Goal: Use online tool/utility: Utilize a website feature to perform a specific function

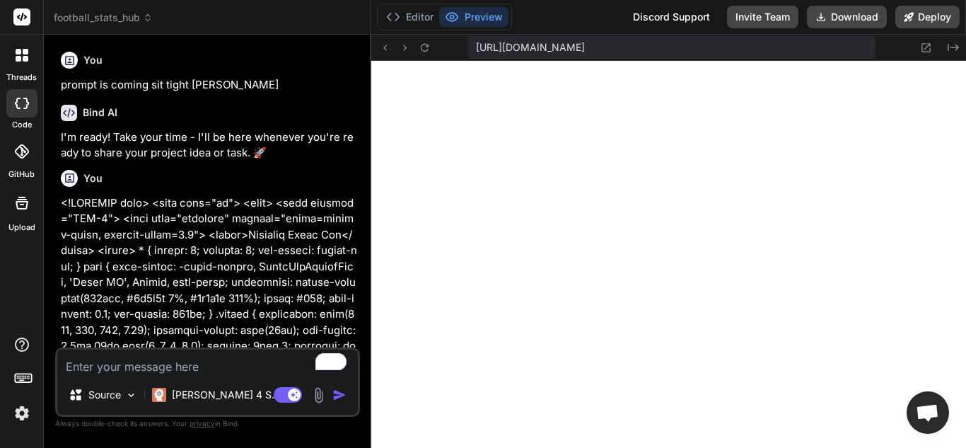
type textarea "<!DOCTYPE html> <html lang="en"> <head> <meta charset="UTF-8"> <meta name="view…"
type textarea "x"
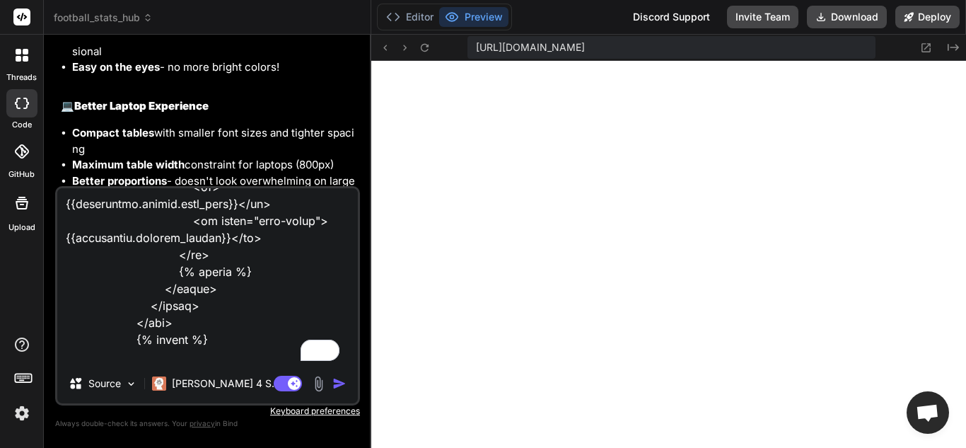
type textarea "<!DOCTYPE html> <html lang="en"> <head> <meta charset="UTF-8"> <meta name="view…"
type textarea "x"
type textarea "<!DOCTYPE html> <html lang="en"> <head> <meta charset="UTF-8"> <meta name="view…"
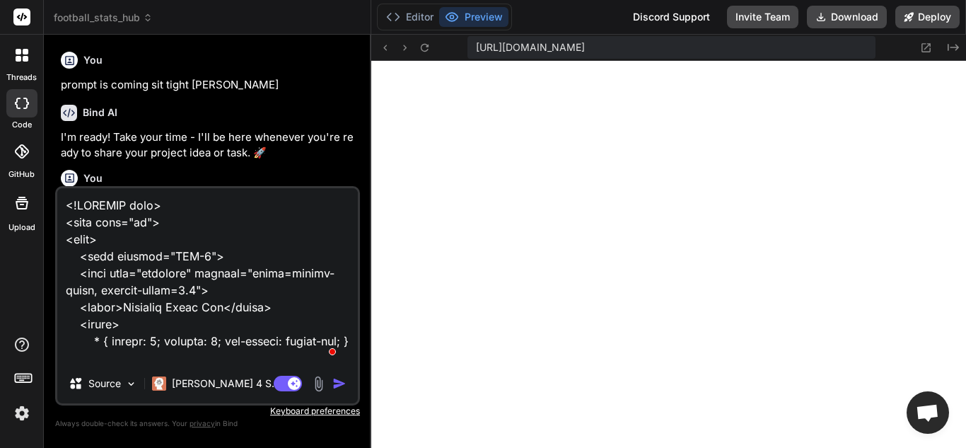
type textarea "<!DOCTYPE html> <html lang="en"> <head> <meta charset="UTF-8"> <meta name="view…"
type textarea "x"
type textarea "<!DOCTYPE html> <html lang="en"> <head> <meta charset="UTF-8"> <meta name="view…"
type textarea "x"
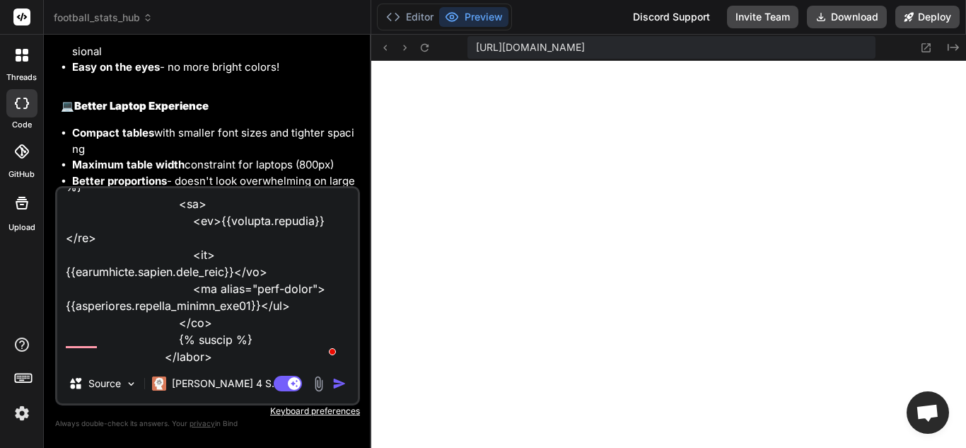
type textarea "<!DOCTYPE html> <html lang="en"> <head> <meta charset="UTF-8"> <meta name="view…"
type textarea "x"
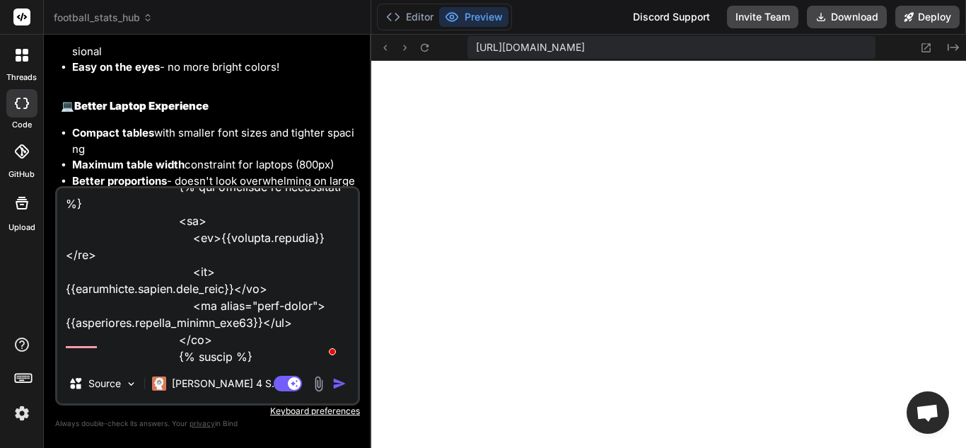
type textarea "<!DOCTYPE html> <html lang="en"> <head> <meta charset="UTF-8"> <meta name="view…"
type textarea "x"
type textarea "<!DOCTYPE html> <html lang="en"> <head> <meta charset="UTF-8"> <meta name="view…"
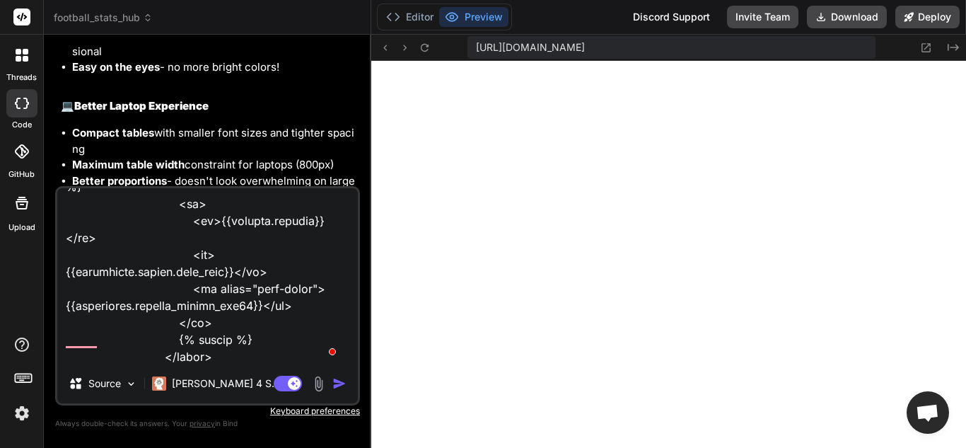
type textarea "x"
type textarea "<!DOCTYPE html> <html lang="en"> <head> <meta charset="UTF-8"> <meta name="view…"
type textarea "x"
type textarea "<!DOCTYPE html> <html lang="en"> <head> <meta charset="UTF-8"> <meta name="view…"
type textarea "x"
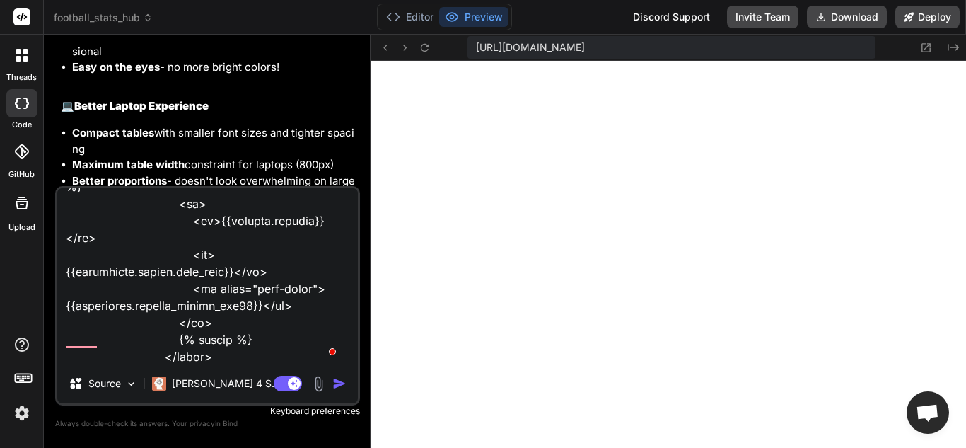
type textarea "<!DOCTYPE html> <html lang="en"> <head> <meta charset="UTF-8"> <meta name="view…"
type textarea "x"
type textarea "<!DOCTYPE html> <html lang="en"> <head> <meta charset="UTF-8"> <meta name="view…"
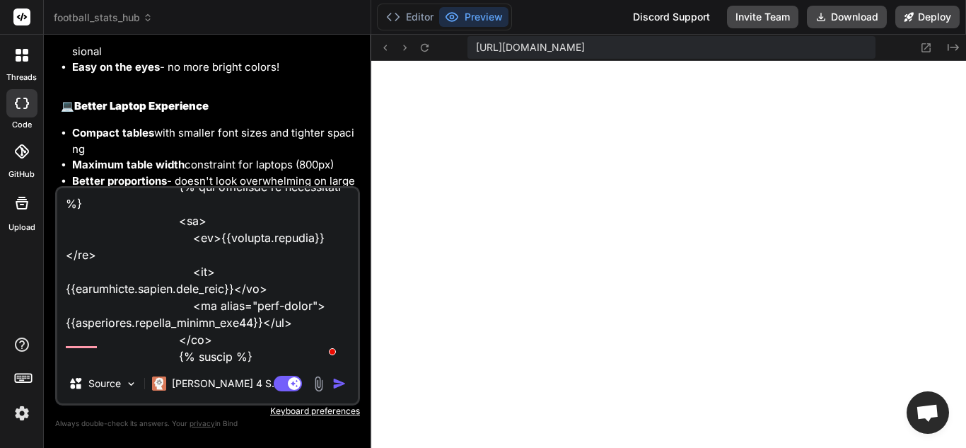
type textarea "x"
type textarea "<!DOCTYPE html> <html lang="en"> <head> <meta charset="UTF-8"> <meta name="view…"
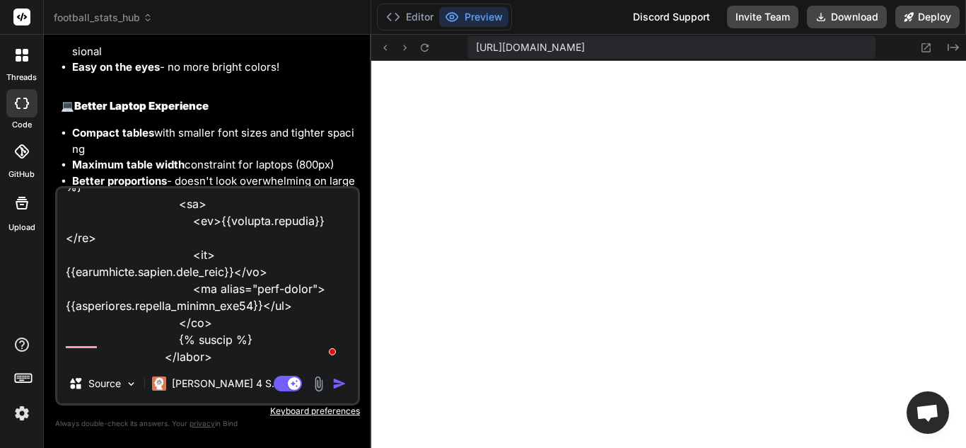
type textarea "x"
type textarea "<!DOCTYPE html> <html lang="en"> <head> <meta charset="UTF-8"> <meta name="view…"
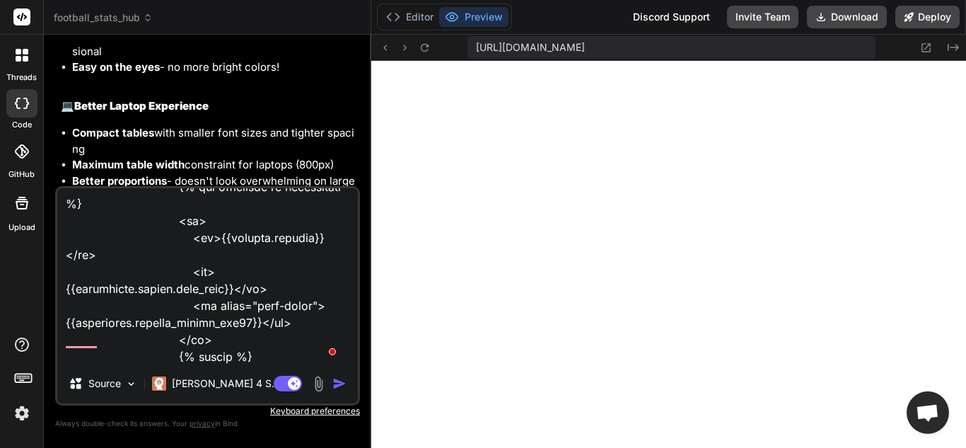
type textarea "x"
type textarea "<!DOCTYPE html> <html lang="en"> <head> <meta charset="UTF-8"> <meta name="view…"
type textarea "x"
type textarea "<!DOCTYPE html> <html lang="en"> <head> <meta charset="UTF-8"> <meta name="view…"
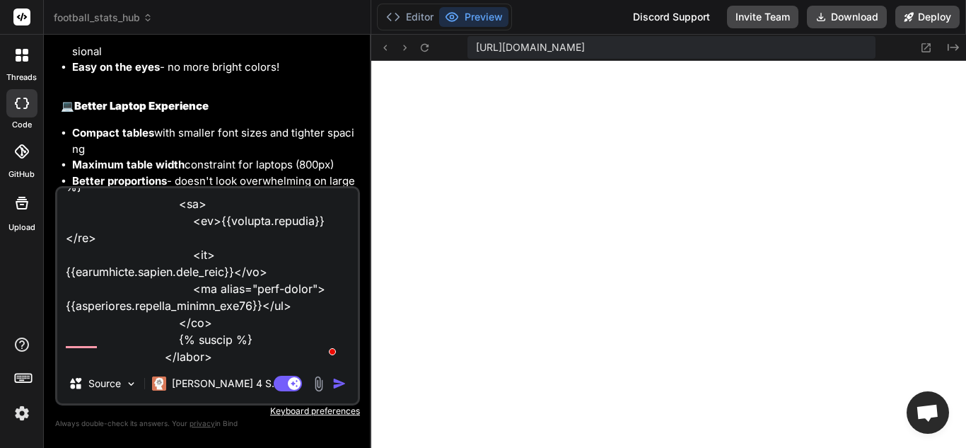
type textarea "x"
type textarea "<!DOCTYPE html> <html lang="en"> <head> <meta charset="UTF-8"> <meta name="view…"
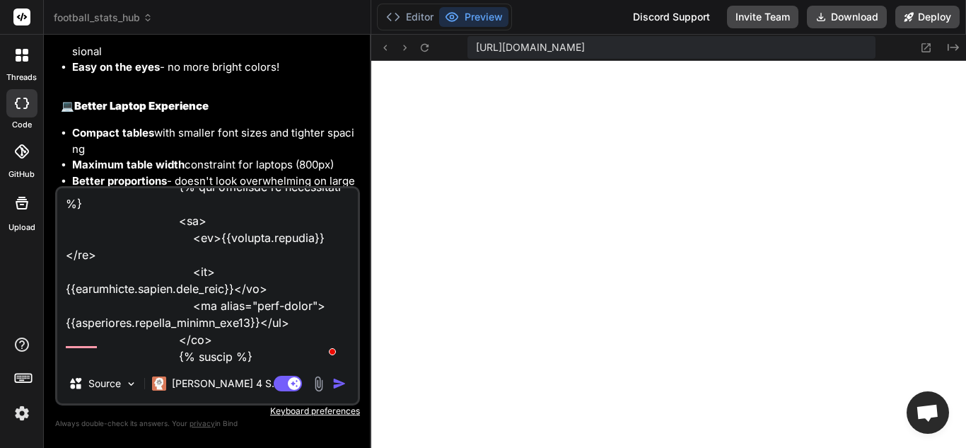
type textarea "x"
type textarea "<!DOCTYPE html> <html lang="en"> <head> <meta charset="UTF-8"> <meta name="view…"
type textarea "x"
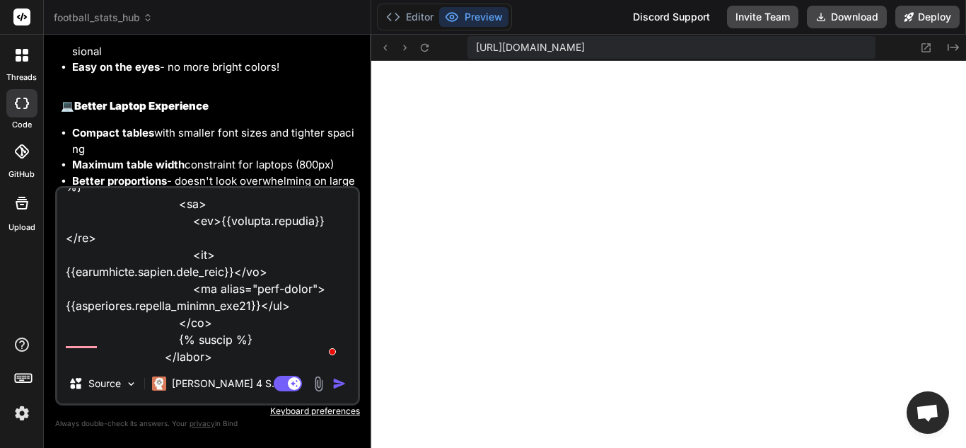
type textarea "<!DOCTYPE html> <html lang="en"> <head> <meta charset="UTF-8"> <meta name="view…"
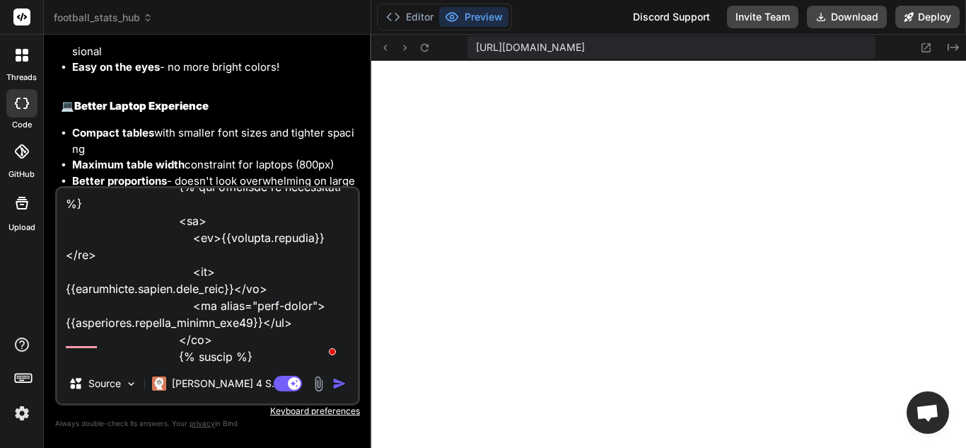
type textarea "x"
type textarea "<!DOCTYPE html> <html lang="en"> <head> <meta charset="UTF-8"> <meta name="view…"
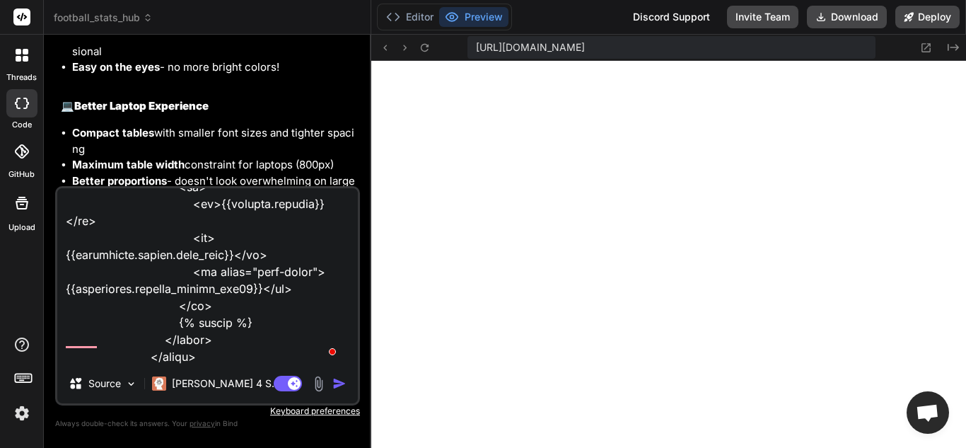
type textarea "x"
type textarea "<!DOCTYPE html> <html lang="en"> <head> <meta charset="UTF-8"> <meta name="view…"
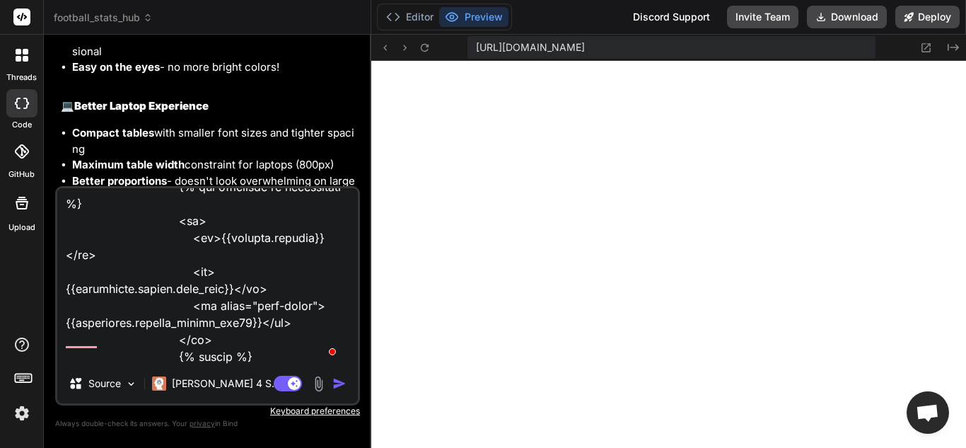
type textarea "x"
type textarea "<!DOCTYPE html> <html lang="en"> <head> <meta charset="UTF-8"> <meta name="view…"
type textarea "x"
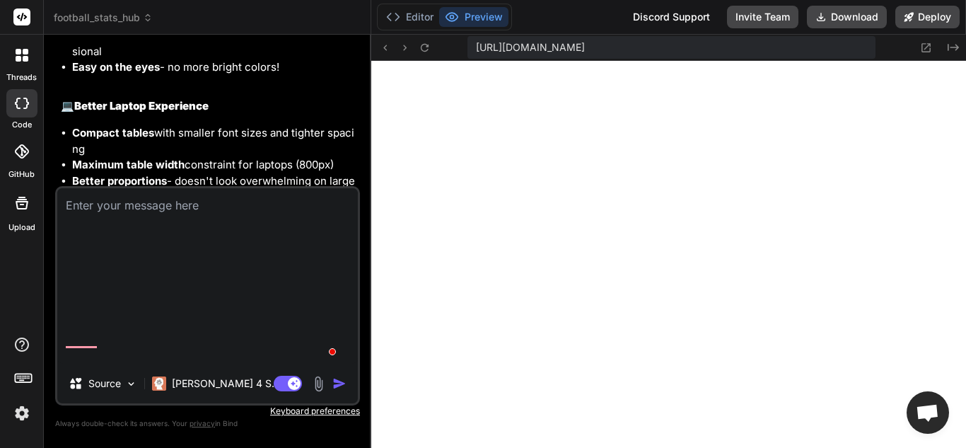
type textarea "x"
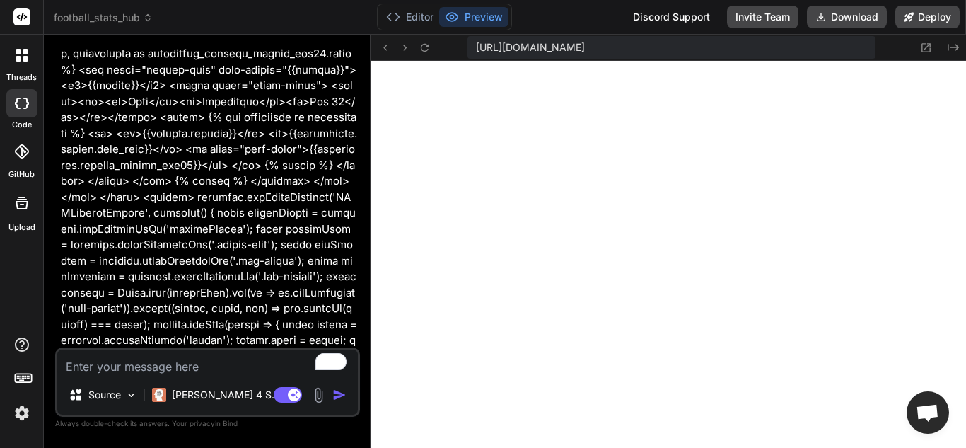
scroll to position [36201, 0]
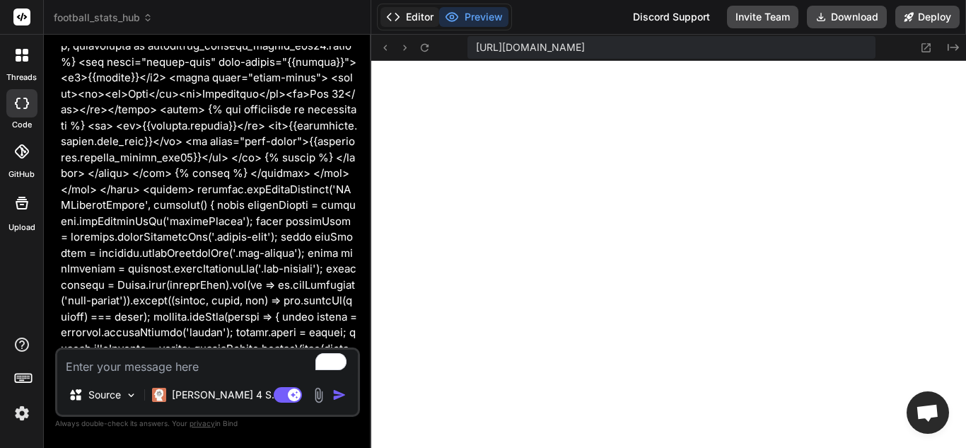
click at [408, 14] on button "Editor" at bounding box center [410, 17] width 59 height 20
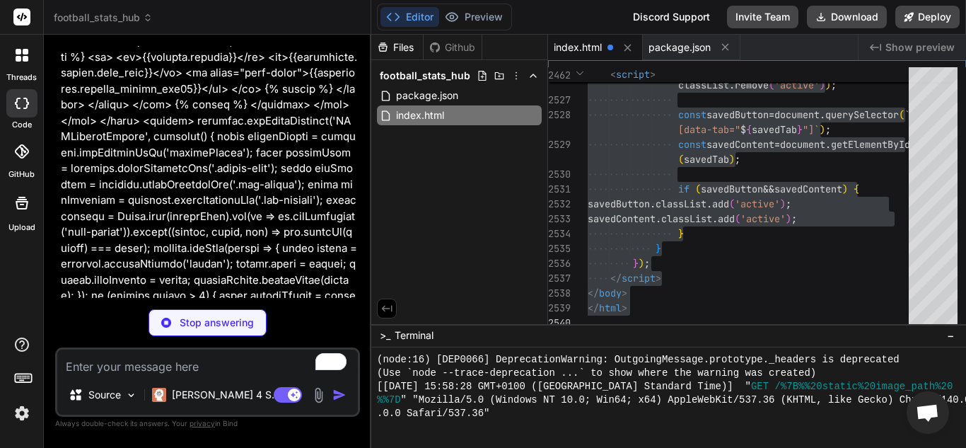
scroll to position [36278, 0]
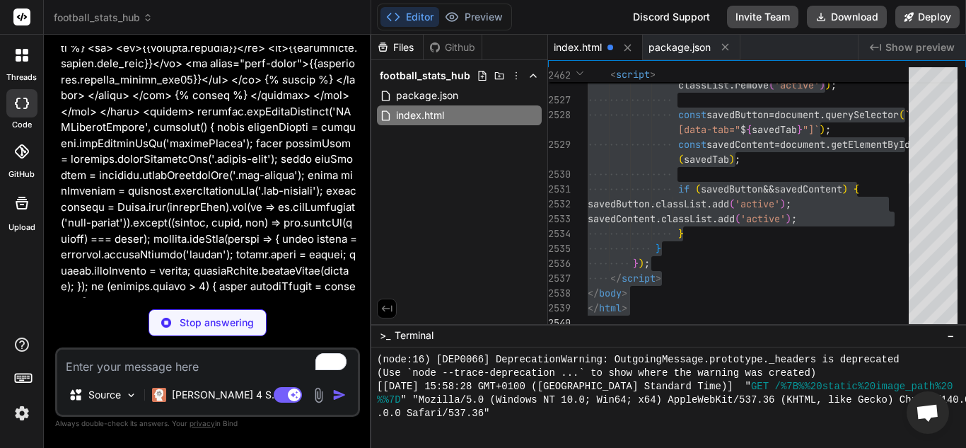
type textarea "x"
type textarea "}); </script> </body> </html>"
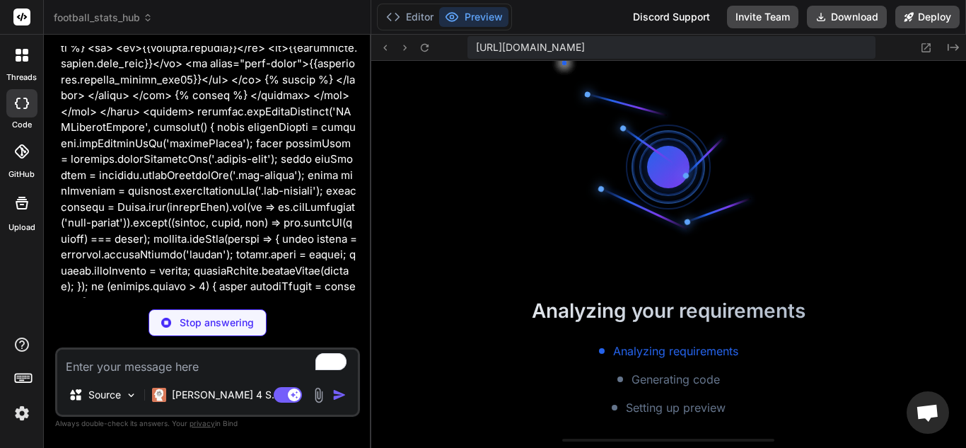
scroll to position [2338, 0]
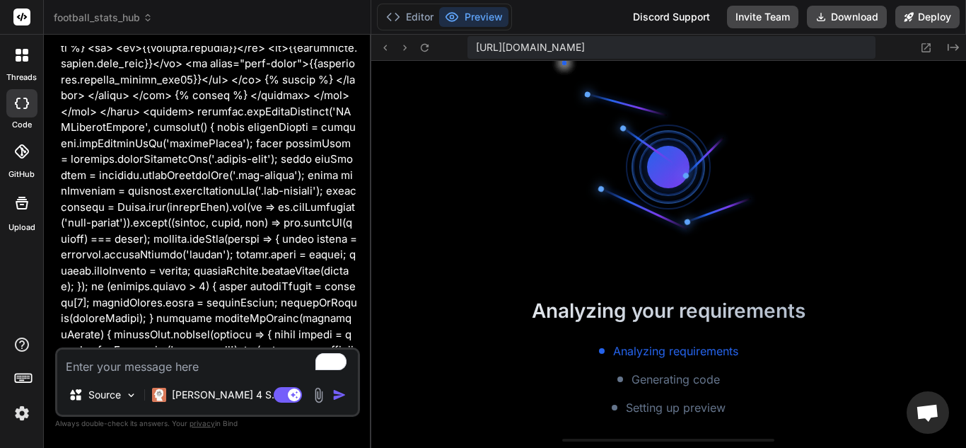
type textarea "x"
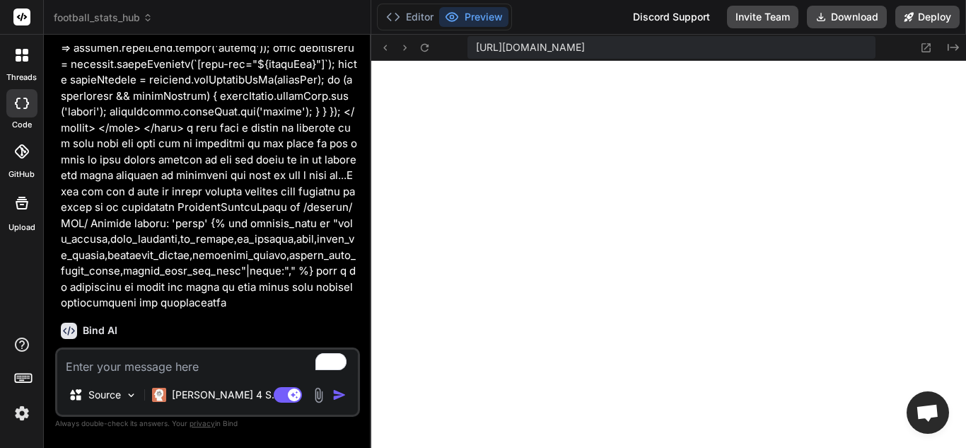
scroll to position [37075, 0]
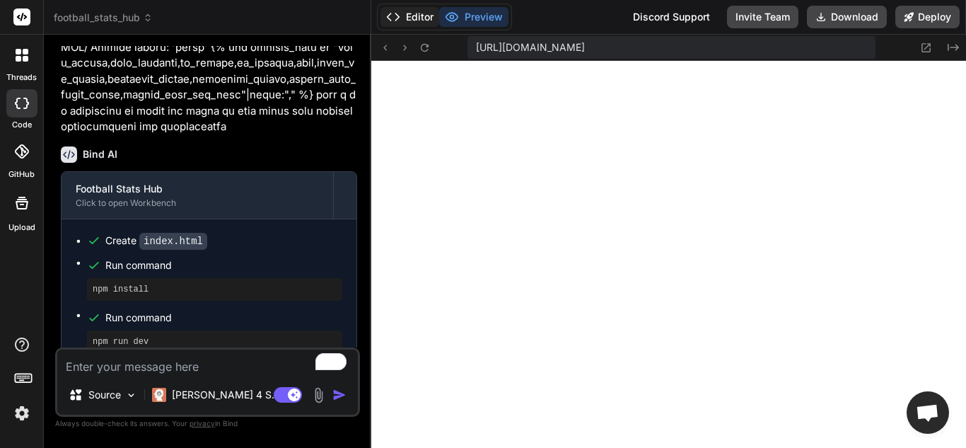
click at [399, 13] on icon at bounding box center [393, 17] width 14 height 14
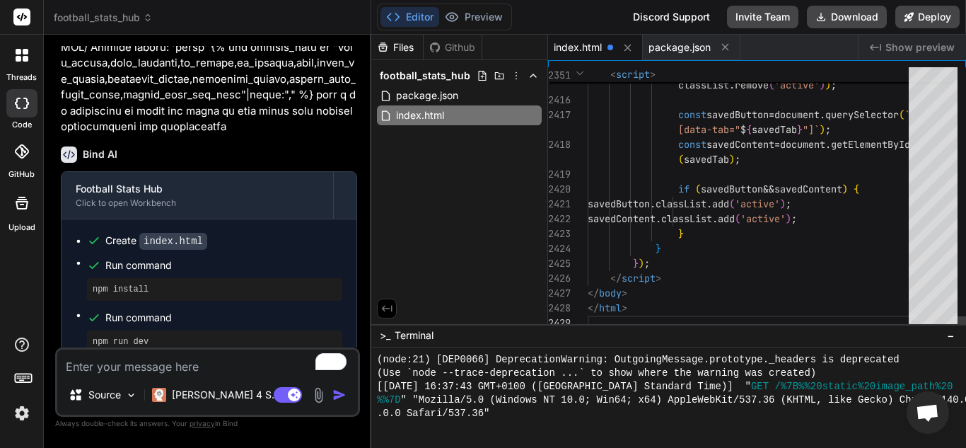
scroll to position [29, 0]
drag, startPoint x: 647, startPoint y: 306, endPoint x: 617, endPoint y: 251, distance: 62.0
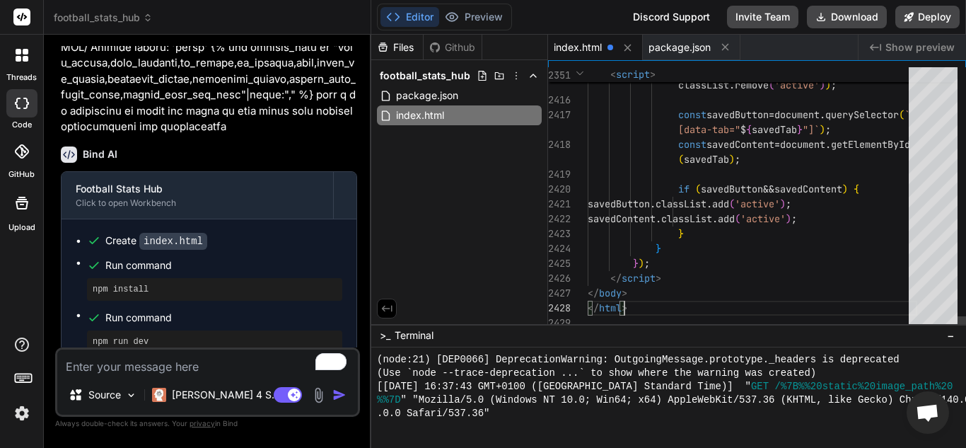
click at [586, 45] on span "index.html" at bounding box center [578, 47] width 48 height 14
click at [595, 49] on span "index.html" at bounding box center [578, 47] width 48 height 14
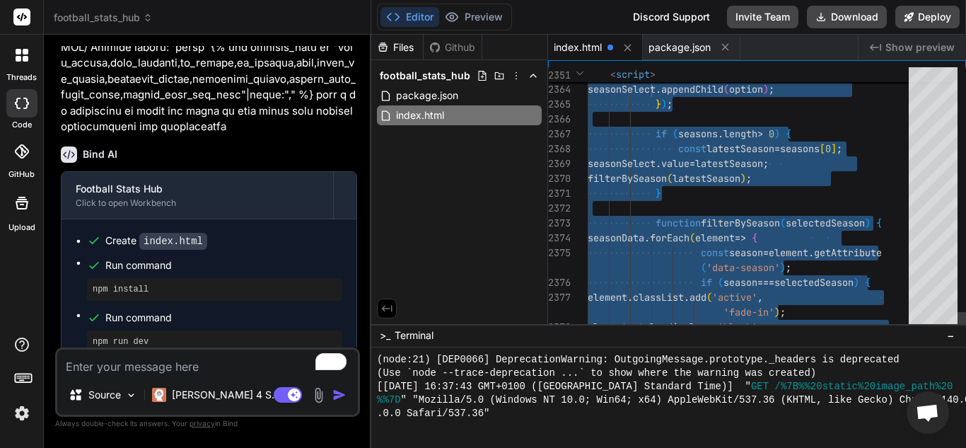
drag, startPoint x: 639, startPoint y: 311, endPoint x: 610, endPoint y: 39, distance: 273.9
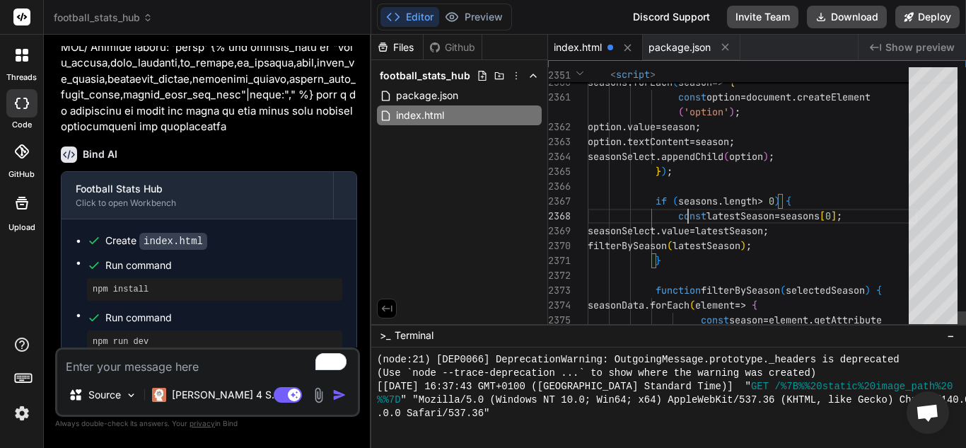
type textarea "<!DOCTYPE html> <html lang="en"> <head> <meta charset="UTF-8"> <meta name="view…"
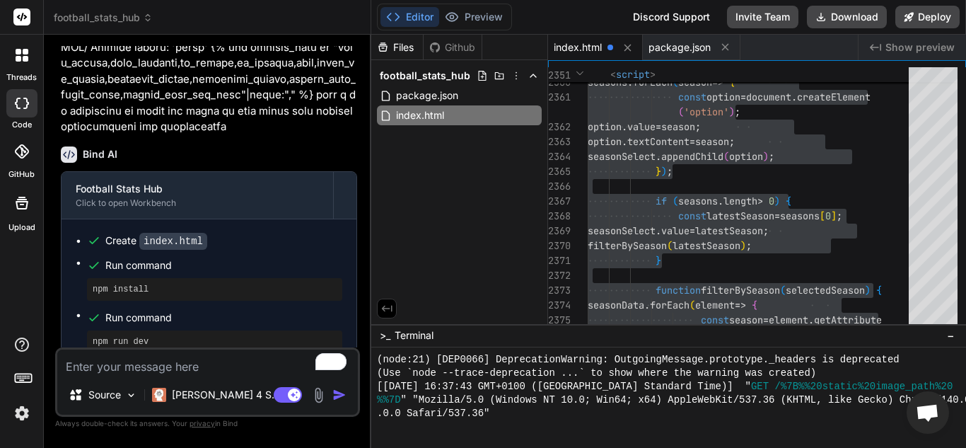
click at [185, 364] on textarea "To enrich screen reader interactions, please activate Accessibility in Grammarl…" at bounding box center [207, 361] width 301 height 25
type textarea "p"
type textarea "x"
type textarea "pe"
type textarea "x"
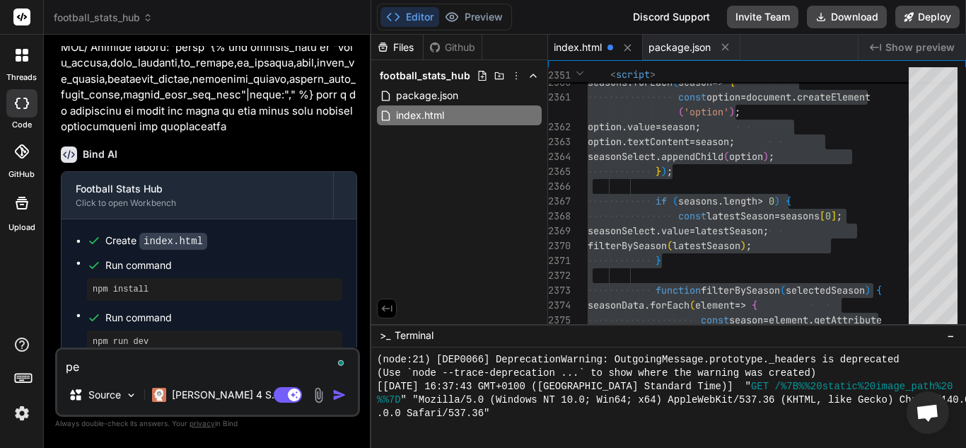
type textarea "per"
type textarea "x"
type textarea "perf"
type textarea "x"
type textarea "perfe"
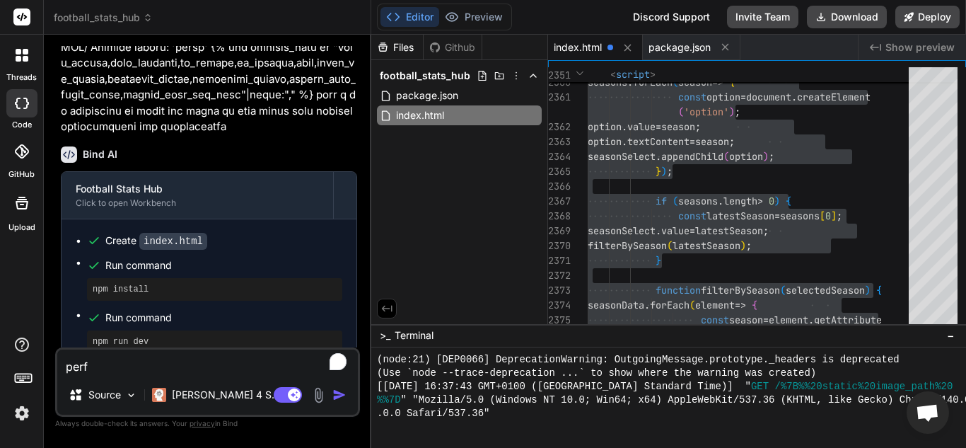
type textarea "x"
type textarea "perfec"
type textarea "x"
type textarea "perfect"
type textarea "x"
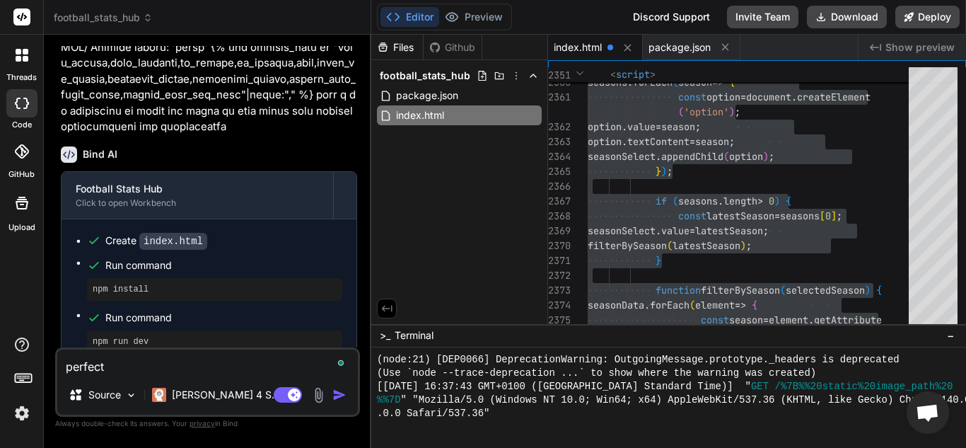
type textarea "perfect"
type textarea "x"
type textarea "perfect m"
type textarea "x"
type textarea "perfect ma"
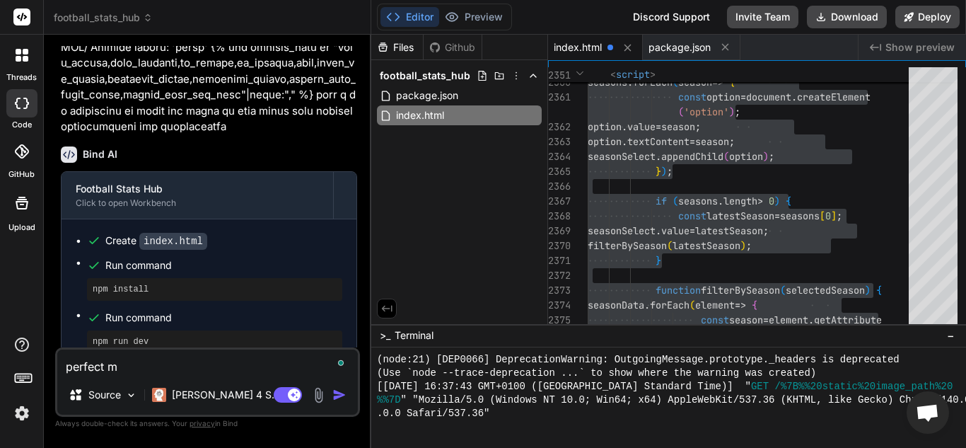
type textarea "x"
type textarea "perfect mat"
type textarea "x"
type textarea "perfect mate"
type textarea "x"
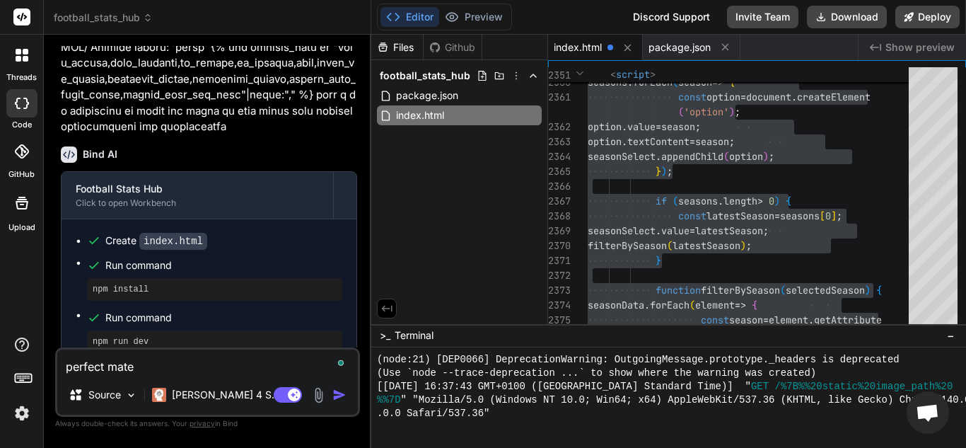
type textarea "perfect mate"
type textarea "x"
type textarea "perfect mate b"
type textarea "x"
type textarea "perfect mate bu"
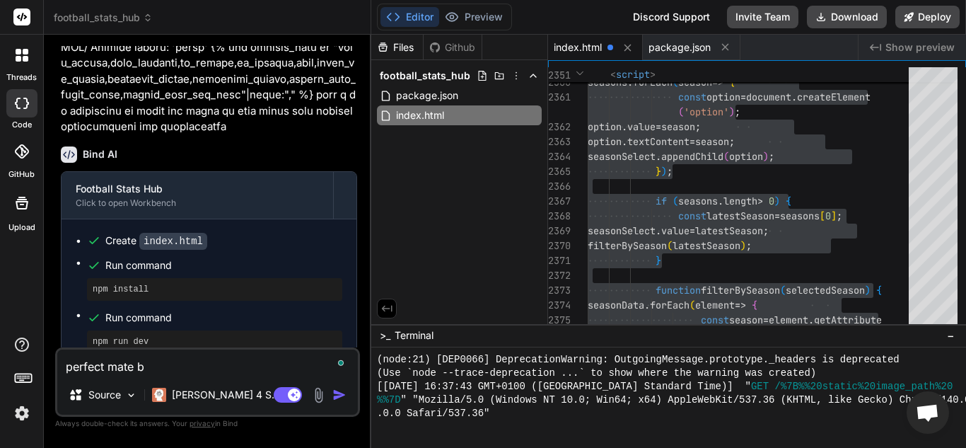
type textarea "x"
type textarea "perfect mate but"
type textarea "x"
type textarea "perfect mate but"
type textarea "x"
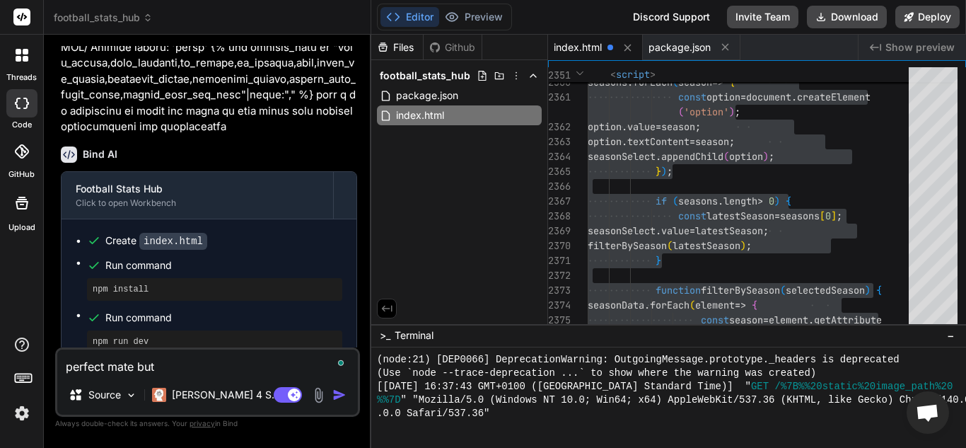
type textarea "perfect mate but o"
type textarea "x"
type textarea "perfect mate but on"
type textarea "x"
type textarea "perfect mate but one"
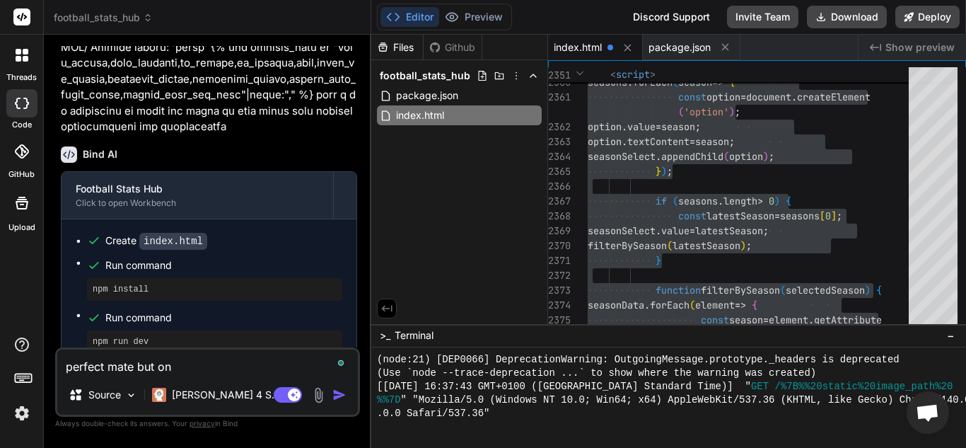
type textarea "x"
type textarea "perfect mate but one"
type textarea "x"
type textarea "perfect mate but one m"
type textarea "x"
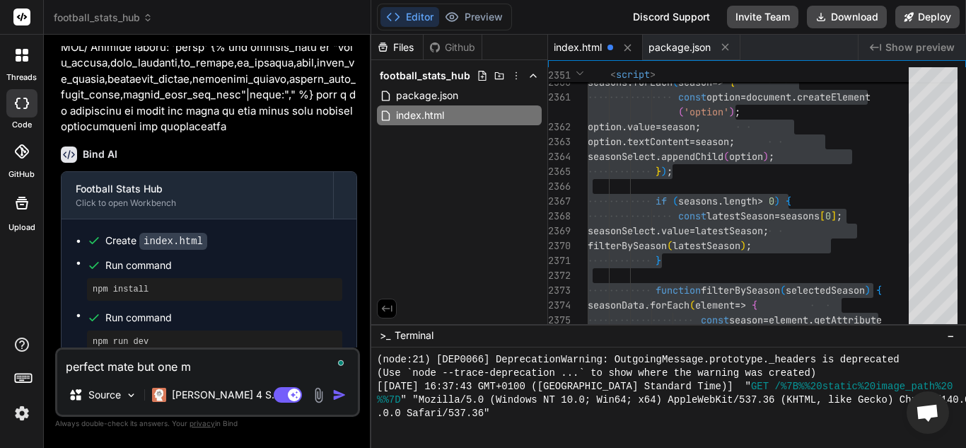
type textarea "perfect mate but one mo"
type textarea "x"
type textarea "perfect mate but one mor"
type textarea "x"
type textarea "perfect mate but one more"
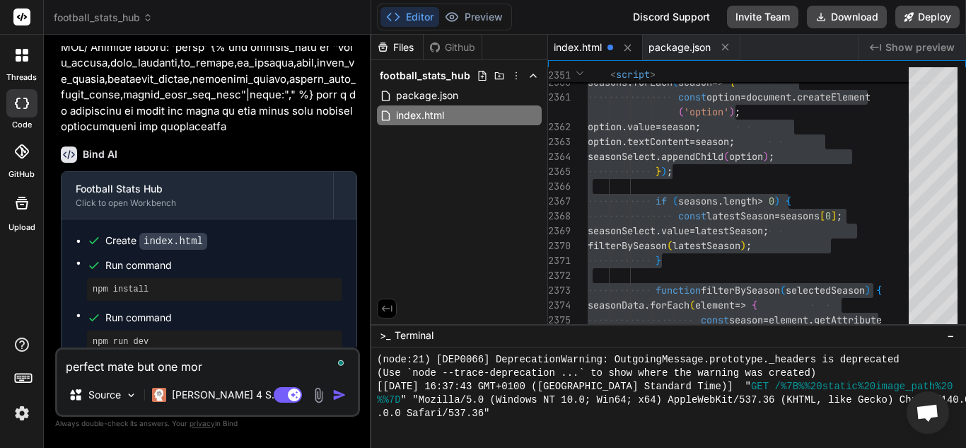
type textarea "x"
type textarea "perfect mate but one more"
type textarea "x"
type textarea "perfect mate but one more t"
type textarea "x"
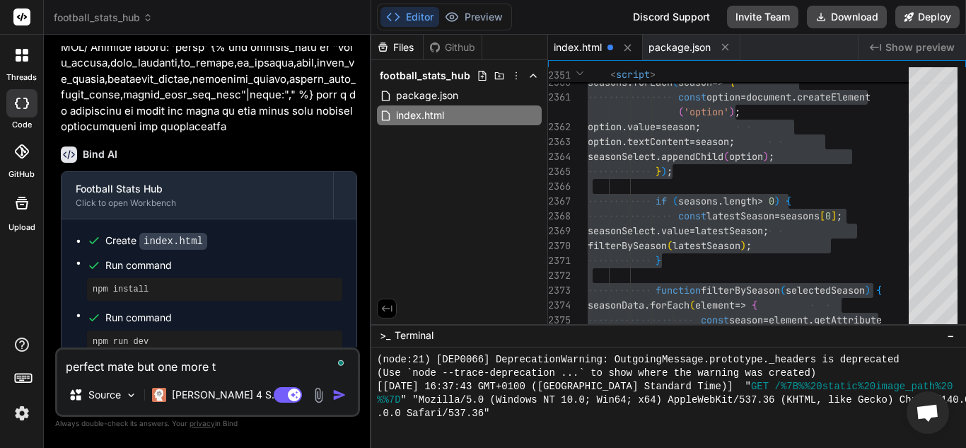
type textarea "perfect mate but one more th"
type textarea "x"
type textarea "perfect mate but one more thi"
type textarea "x"
type textarea "perfect mate but one more thin"
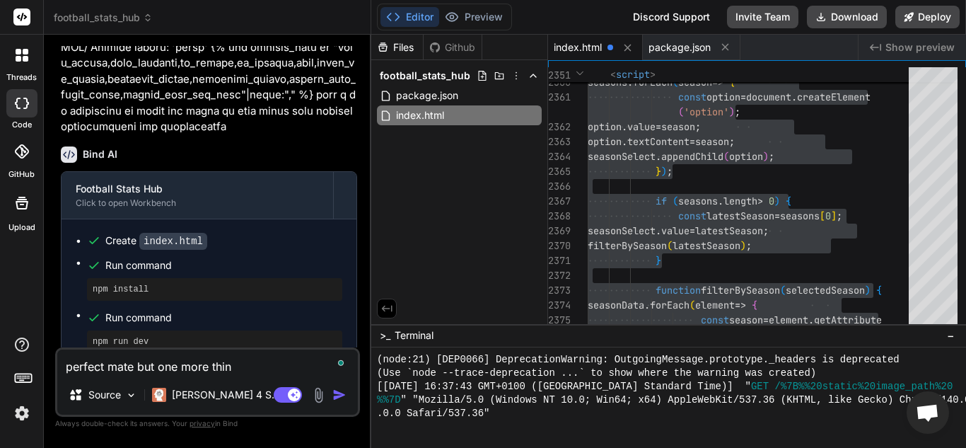
type textarea "x"
type textarea "perfect mate but one more thing"
type textarea "x"
type textarea "perfect mate but one more thing."
type textarea "x"
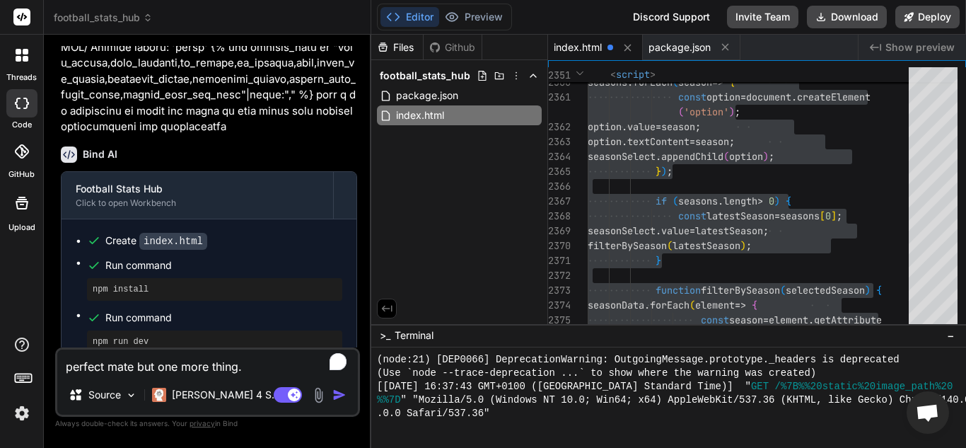
type textarea "perfect mate but one more thing.."
type textarea "x"
type textarea "perfect mate but one more thing..."
type textarea "x"
type textarea "perfect mate but one more thing...c"
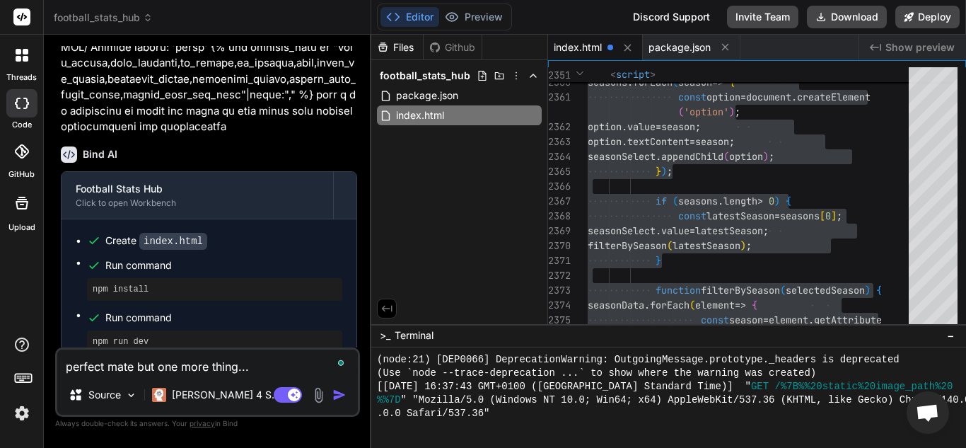
type textarea "x"
type textarea "perfect mate but one more thing...ca"
type textarea "x"
type textarea "perfect mate but one more thing...can"
type textarea "x"
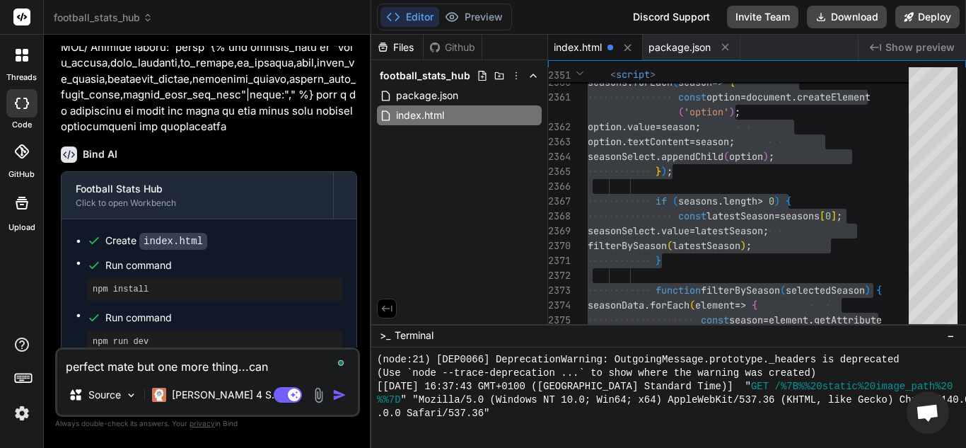
type textarea "perfect mate but one more thing...can"
type textarea "x"
type textarea "perfect mate but one more thing...can y"
type textarea "x"
type textarea "perfect mate but one more thing...can"
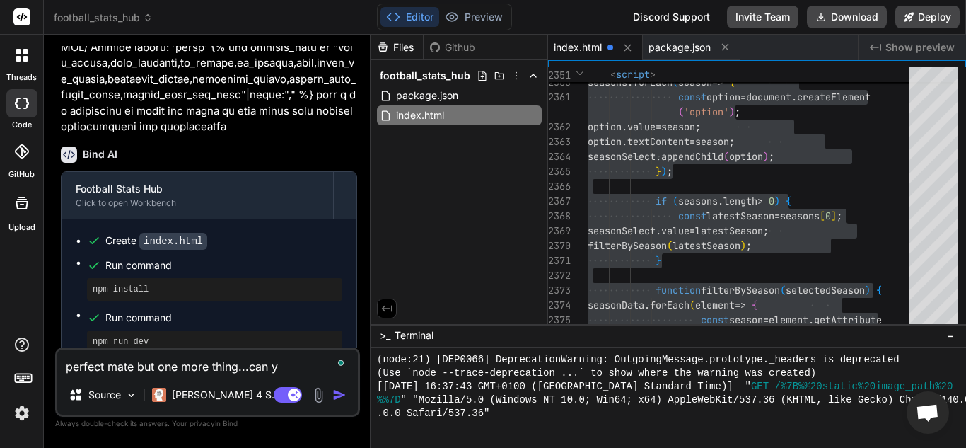
type textarea "x"
type textarea "perfect mate but one more thing...can"
type textarea "x"
type textarea "perfect mate but one more thing...ca"
type textarea "x"
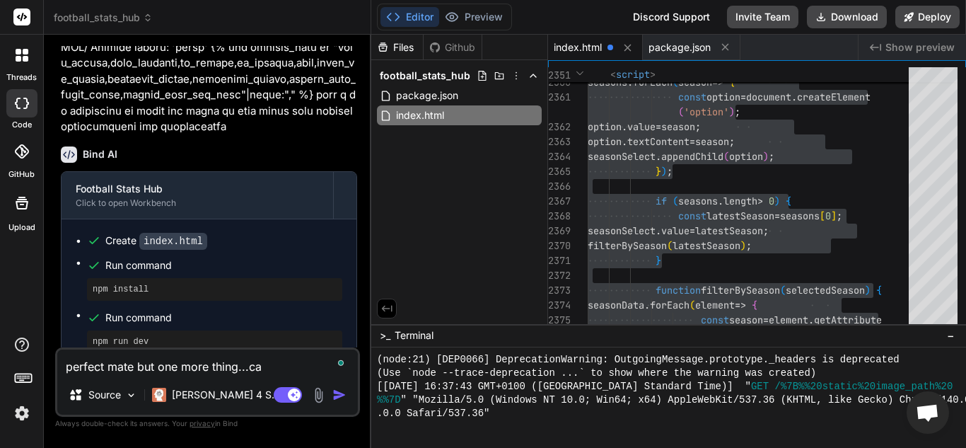
type textarea "perfect mate but one more thing...c"
type textarea "x"
type textarea "perfect mate but one more thing..."
type textarea "x"
type textarea "perfect mate but one more thing...w"
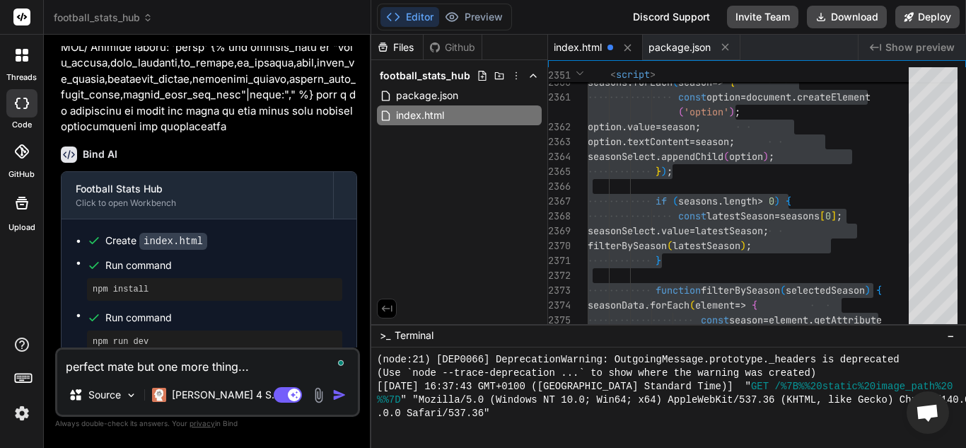
type textarea "x"
type textarea "perfect mate but one more thing...wh"
type textarea "x"
type textarea "perfect mate but one more thing...whe"
type textarea "x"
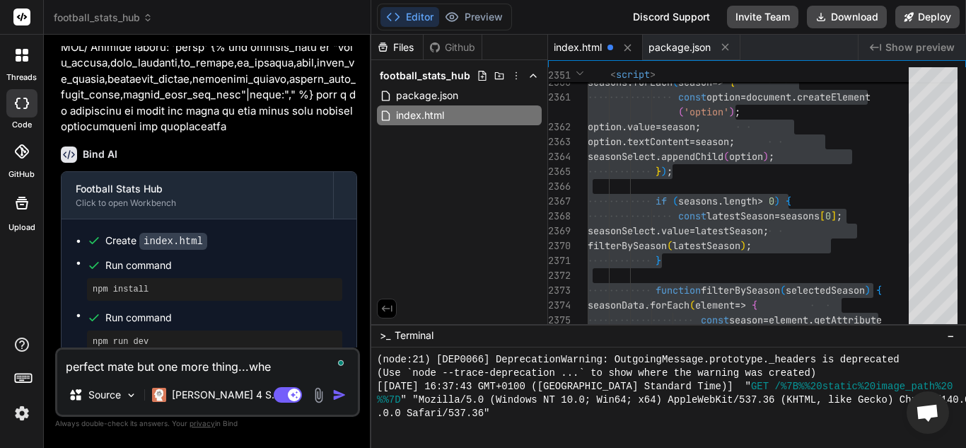
type textarea "perfect mate but one more thing...when"
type textarea "x"
type textarea "perfect mate but one more thing...when"
type textarea "x"
type textarea "perfect mate but one more thing...when i"
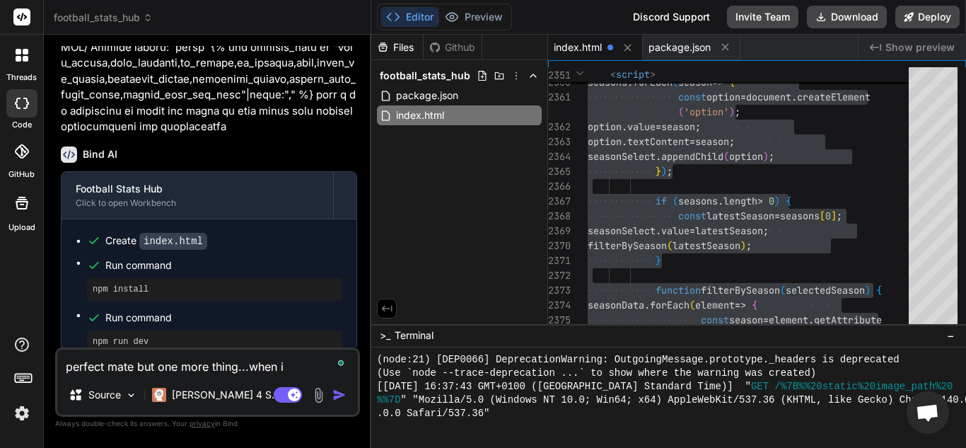
type textarea "x"
type textarea "perfect mate but one more thing...when i"
type textarea "x"
type textarea "perfect mate but one more thing...when i a"
type textarea "x"
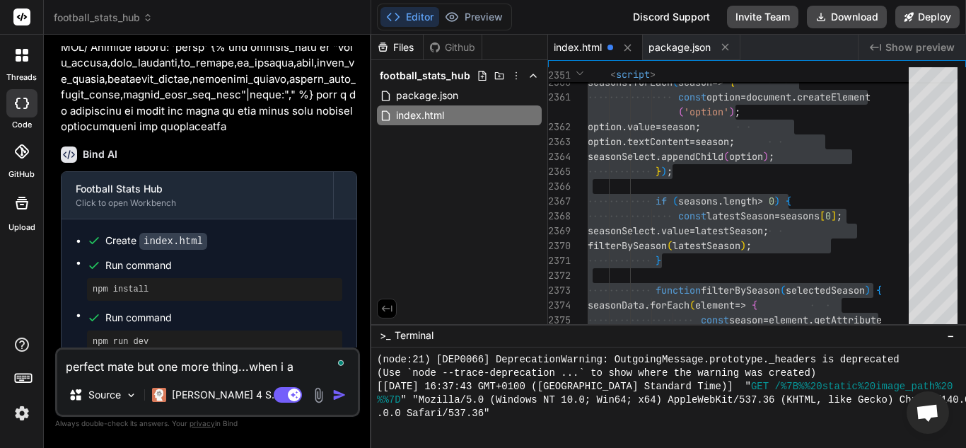
type textarea "perfect mate but one more thing...when i am"
type textarea "x"
type textarea "perfect mate but one more thing...when i am"
type textarea "x"
type textarea "perfect mate but one more thing...when i am"
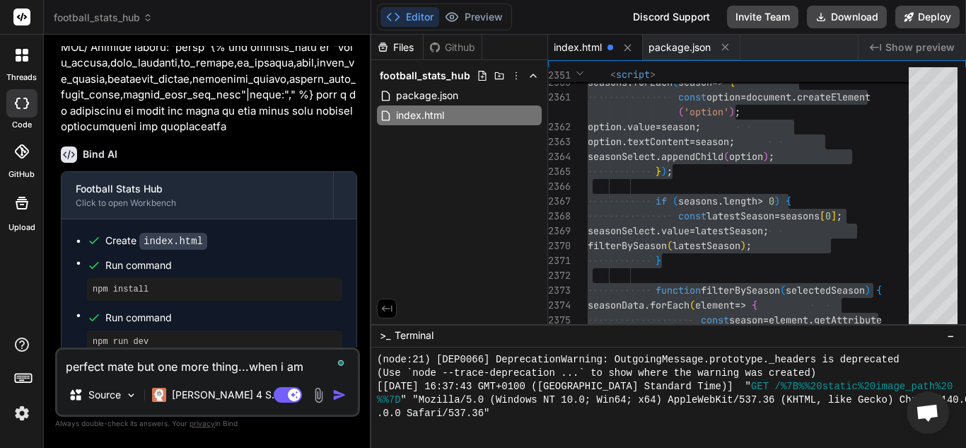
type textarea "x"
type textarea "perfect mate but one more thing...when i a"
type textarea "x"
type textarea "perfect mate but one more thing...when i"
type textarea "x"
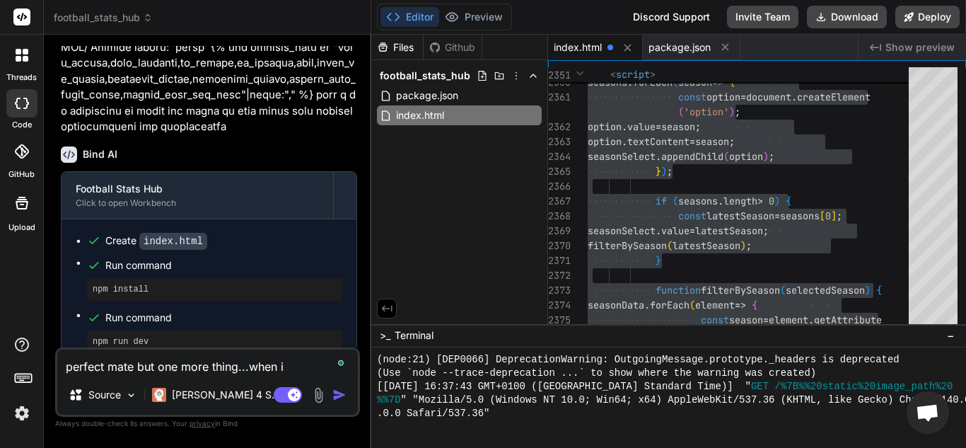
type textarea "perfect mate but one more thing...when i"
type textarea "x"
type textarea "perfect mate but one more thing...when"
type textarea "x"
type textarea "perfect mate but one more thing...when"
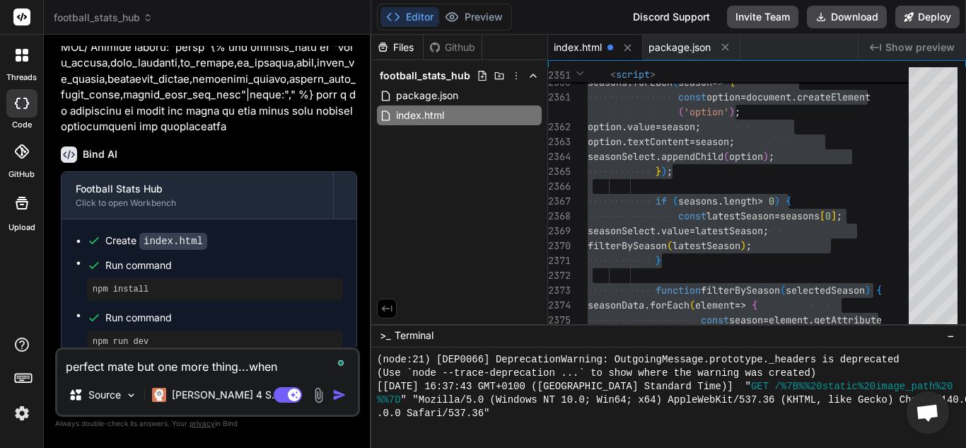
type textarea "x"
type textarea "perfect mate but one more thing...whe"
type textarea "x"
type textarea "perfect mate but one more thing...wh"
type textarea "x"
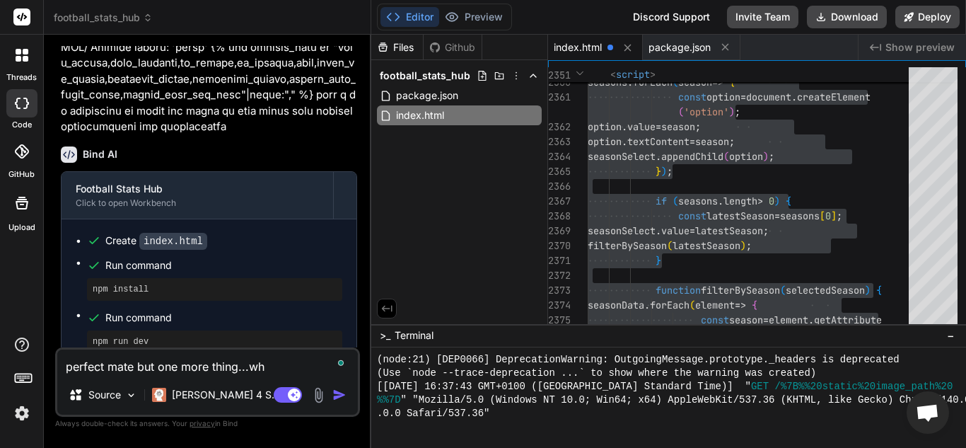
type textarea "perfect mate but one more thing...w"
type textarea "x"
type textarea "perfect mate but one more thing..."
type textarea "x"
type textarea "perfect mate but one more thing...c"
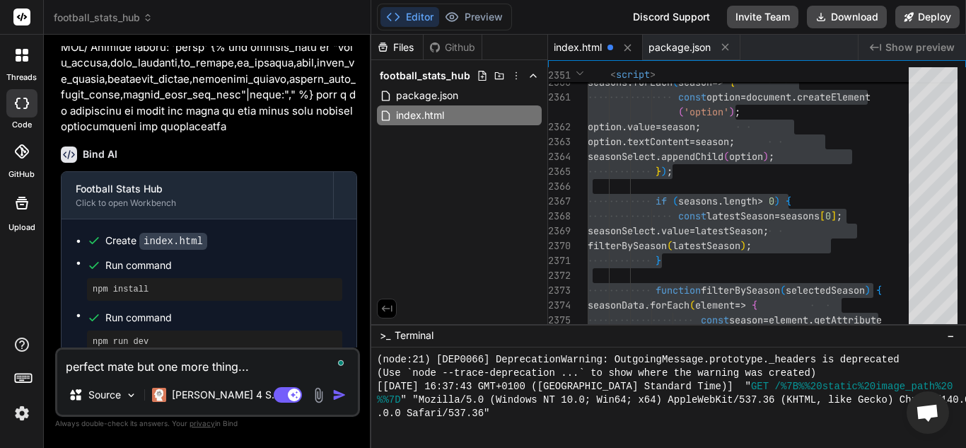
type textarea "x"
type textarea "perfect mate but one more thing...ca"
type textarea "x"
type textarea "perfect mate but one more thing...can"
type textarea "x"
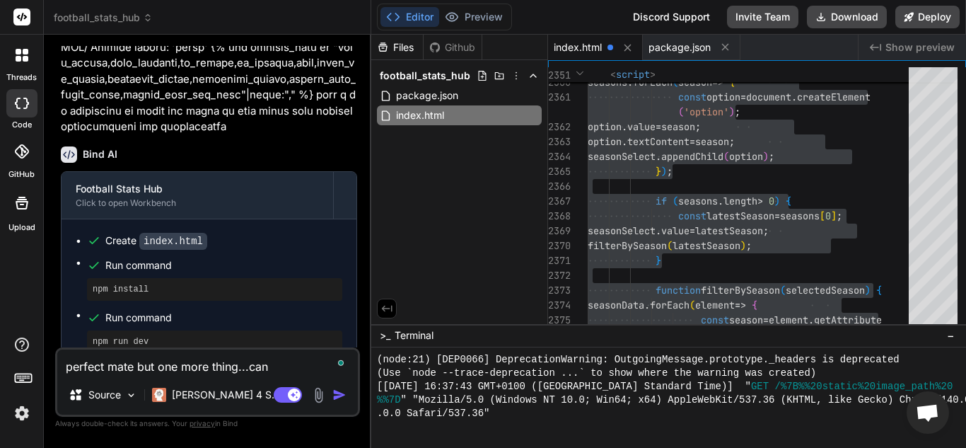
type textarea "perfect mate but one more thing...can"
type textarea "x"
type textarea "perfect mate but one more thing...can w"
type textarea "x"
type textarea "perfect mate but one more thing...can we"
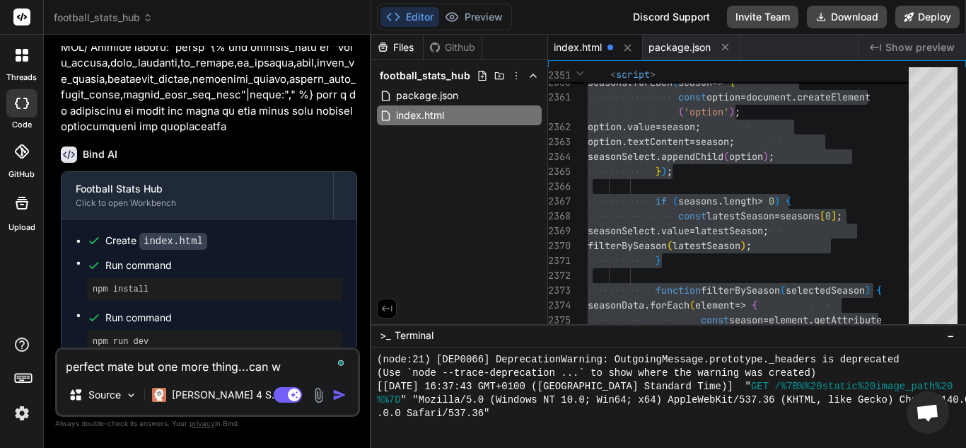
type textarea "x"
type textarea "perfect mate but one more thing...can we"
type textarea "x"
type textarea "perfect mate but one more thing...can we a"
type textarea "x"
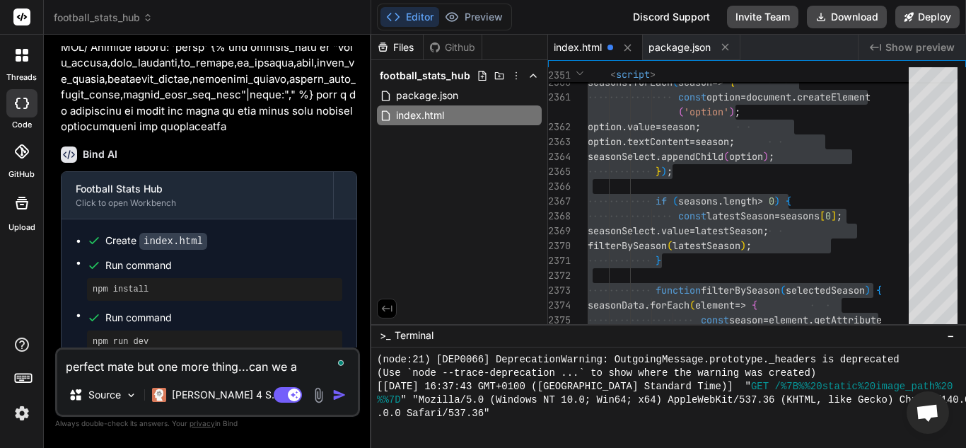
type textarea "perfect mate but one more thing...can we al"
type textarea "x"
type textarea "perfect mate but one more thing...can we all"
type textarea "x"
type textarea "perfect mate but one more thing...can we alli"
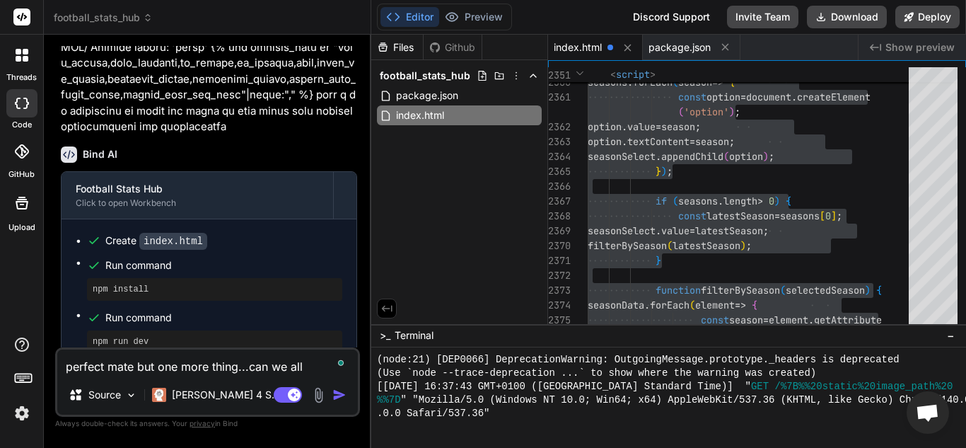
type textarea "x"
type textarea "perfect mate but one more thing...can we allig"
type textarea "x"
type textarea "perfect mate but one more thing...can we alligh"
type textarea "x"
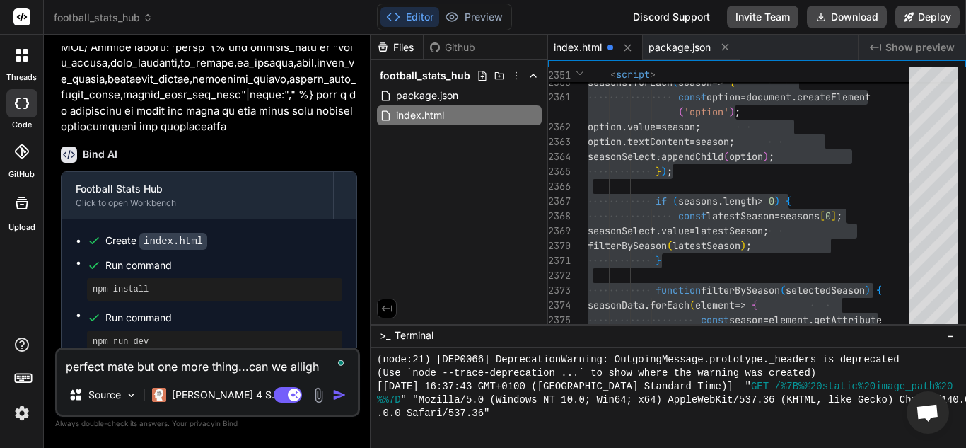
type textarea "perfect mate but one more thing...can we alligh"
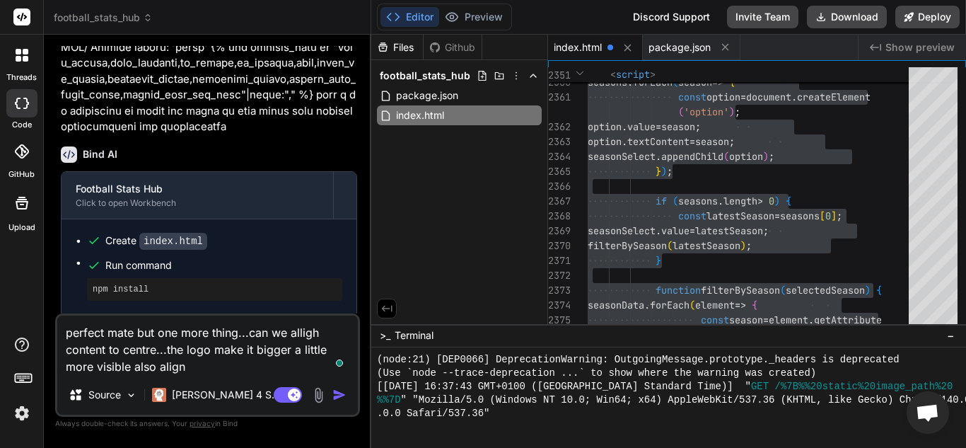
click at [105, 352] on textarea "perfect mate but one more thing...can we alligh content to centre...the logo ma…" at bounding box center [207, 344] width 301 height 59
click at [333, 336] on textarea "perfect mate but one more thing...can we alligh content and tiltle to centre...…" at bounding box center [207, 344] width 301 height 59
click at [92, 366] on textarea "perfect mate but one more thing...can we allign content and tiltle to centre...…" at bounding box center [207, 344] width 301 height 59
click at [203, 366] on textarea "perfect mate but one more thing...can we allign content and tiltle to centre...…" at bounding box center [207, 344] width 301 height 59
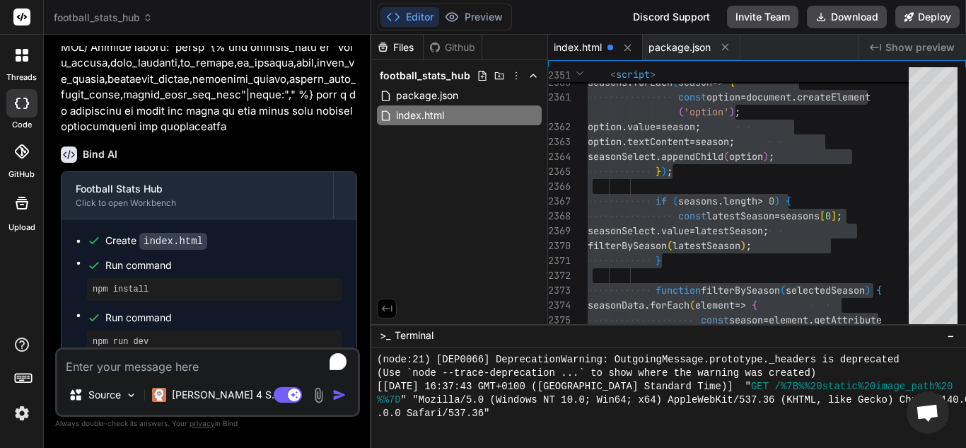
scroll to position [37214, 0]
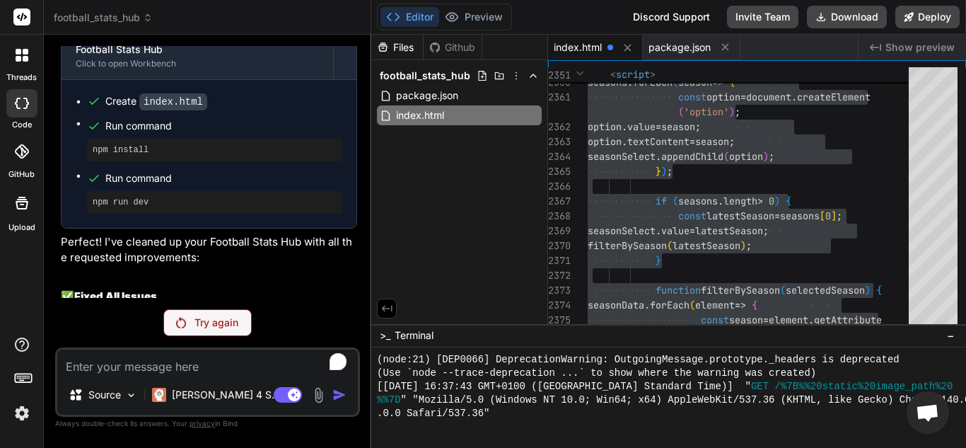
click at [210, 316] on p "Try again" at bounding box center [217, 322] width 44 height 14
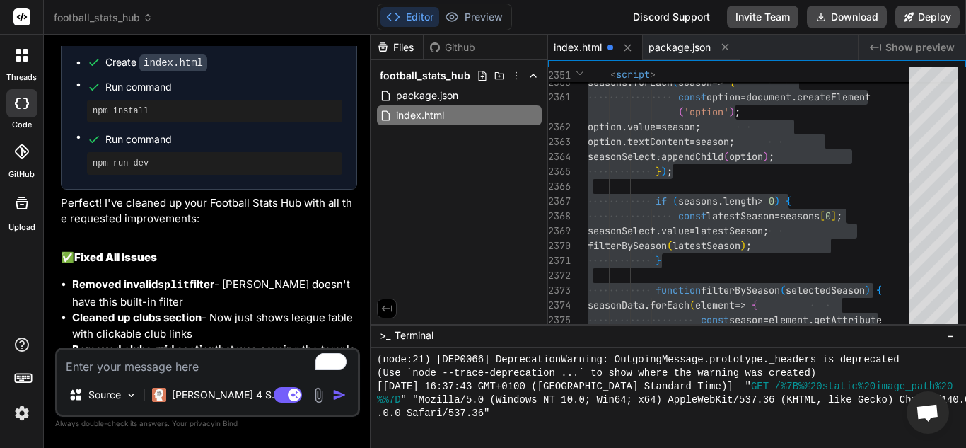
scroll to position [37203, 0]
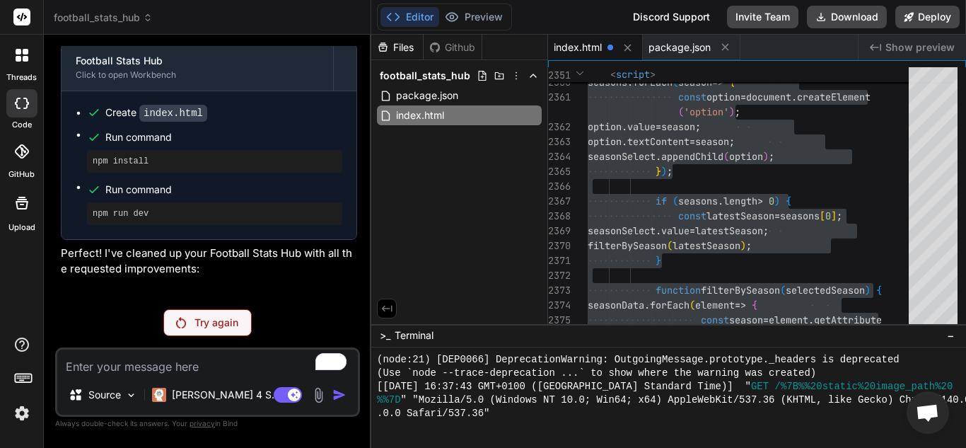
click at [187, 323] on div "Try again" at bounding box center [207, 322] width 88 height 27
drag, startPoint x: 257, startPoint y: 290, endPoint x: 52, endPoint y: 255, distance: 208.0
click at [52, 255] on div "Bind AI Web Search Created with Pixso. Code Generator You prompt is coming sit …" at bounding box center [207, 241] width 327 height 412
copy p "perfect mate but one more thing...can we allign content and tiltle to centre...…"
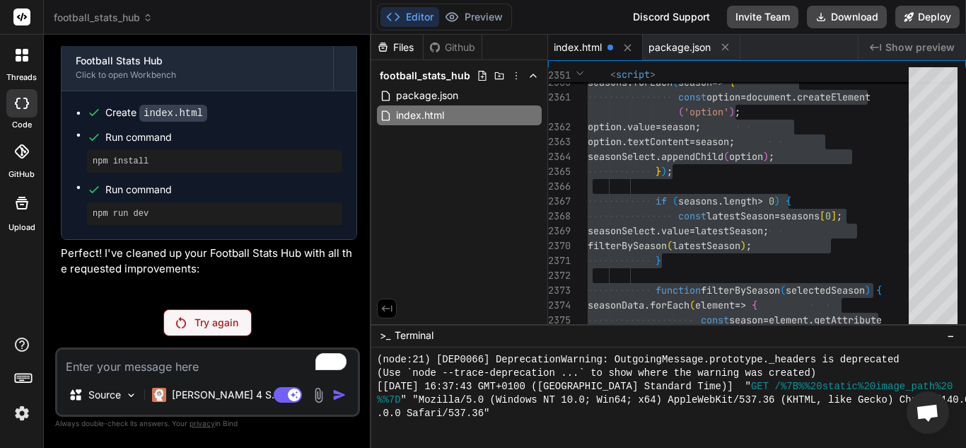
click at [221, 363] on textarea "To enrich screen reader interactions, please activate Accessibility in Grammarl…" at bounding box center [207, 361] width 301 height 25
drag, startPoint x: 261, startPoint y: 290, endPoint x: 51, endPoint y: 251, distance: 213.6
click at [51, 251] on div "Bind AI Web Search Created with Pixso. Code Generator You prompt is coming sit …" at bounding box center [207, 241] width 327 height 412
copy p "perfect mate but one more thing...can we allign content and tiltle to centre...…"
click at [124, 371] on textarea "To enrich screen reader interactions, please activate Accessibility in Grammarl…" at bounding box center [207, 361] width 301 height 25
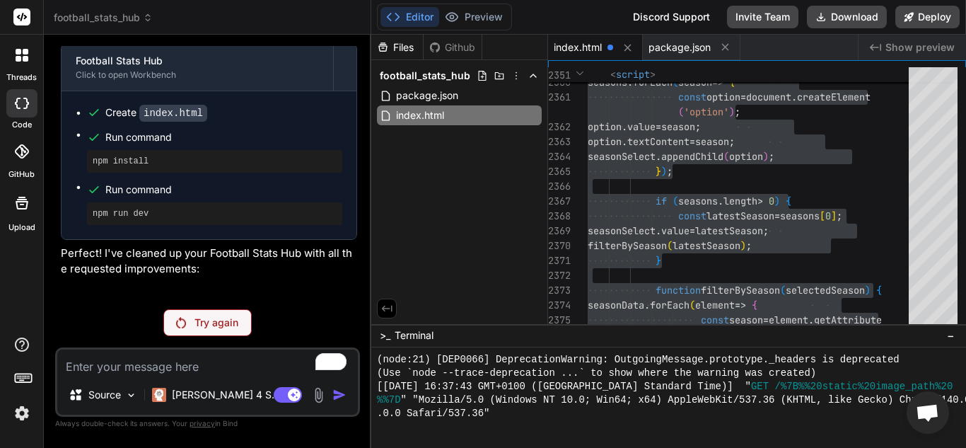
paste textarea "perfect mate but one more thing...can we allign content and tiltle to centre...…"
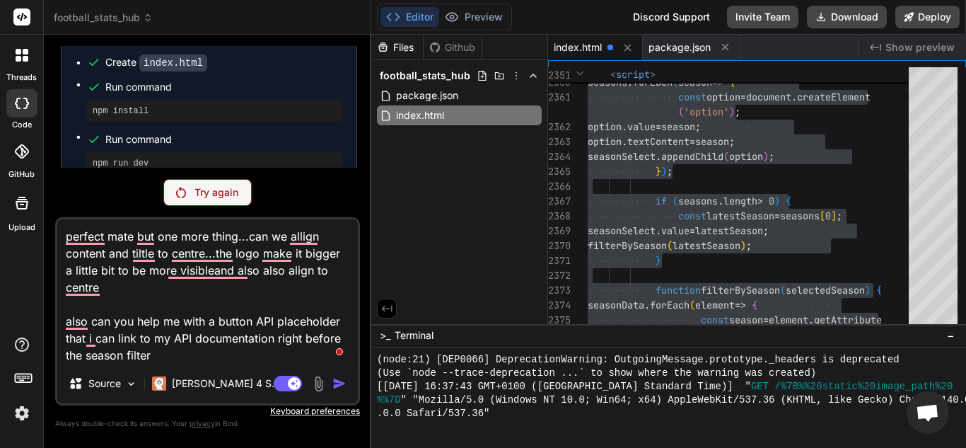
drag, startPoint x: 345, startPoint y: 374, endPoint x: 340, endPoint y: 380, distance: 8.0
click at [344, 375] on div "perfect mate but one more thing...can we allign content and tiltle to centre...…" at bounding box center [207, 311] width 305 height 188
click at [203, 349] on textarea "perfect mate but one more thing...can we allign content and tiltle to centre...…" at bounding box center [207, 291] width 301 height 144
drag, startPoint x: 163, startPoint y: 362, endPoint x: 64, endPoint y: 233, distance: 162.0
click at [64, 233] on textarea "perfect mate but one more thing...can we allign content and tiltle to centre...…" at bounding box center [207, 291] width 301 height 144
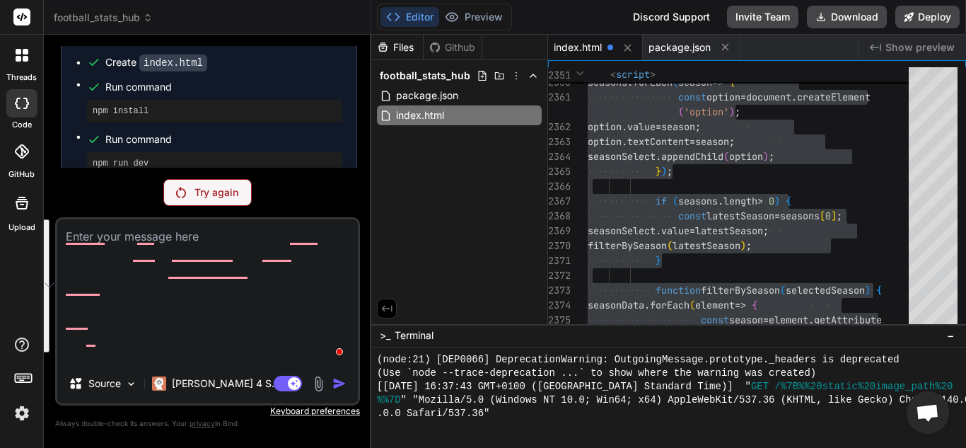
scroll to position [37203, 0]
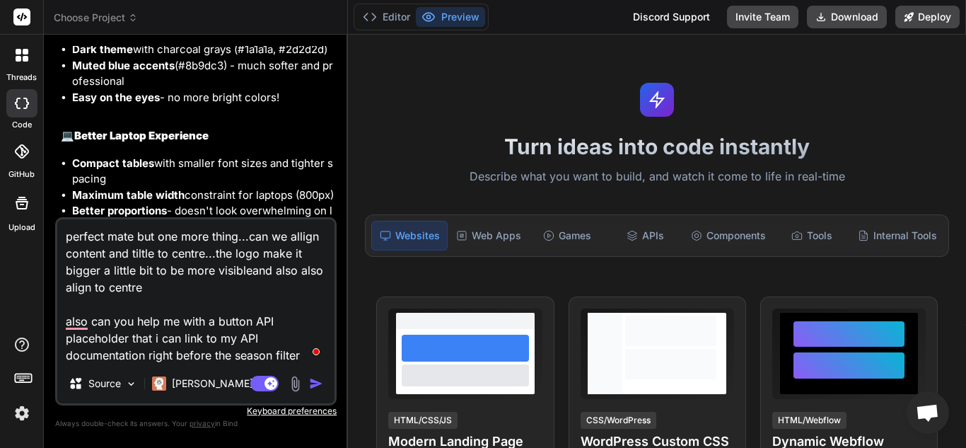
scroll to position [16247, 0]
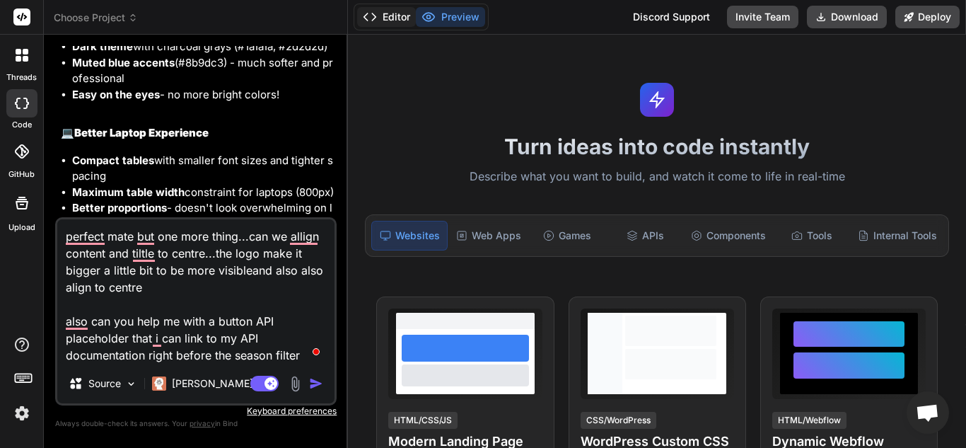
click at [381, 21] on button "Editor" at bounding box center [386, 17] width 59 height 20
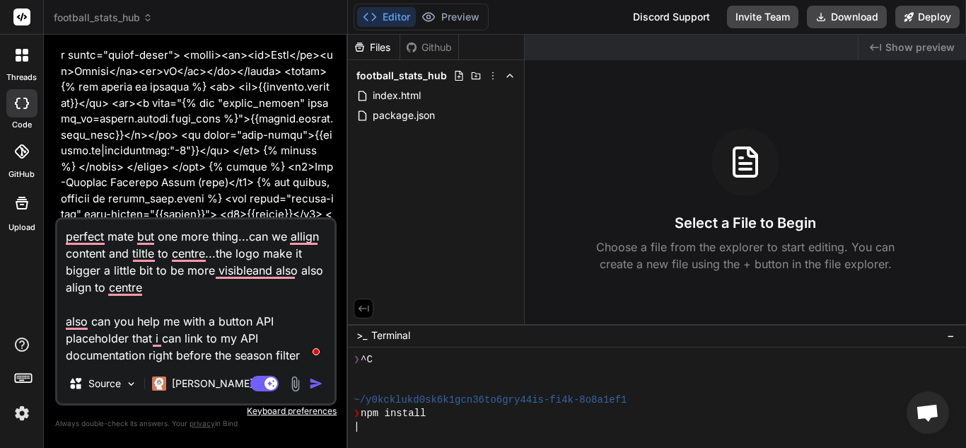
scroll to position [23981, 0]
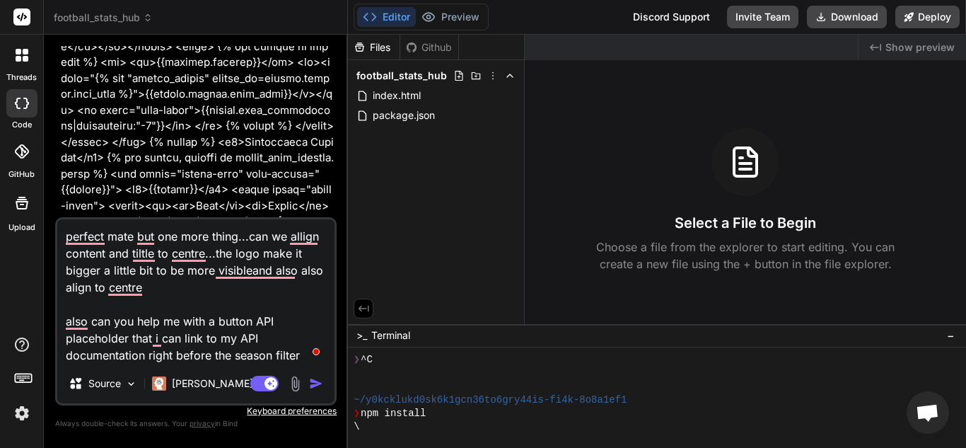
click at [318, 387] on img "button" at bounding box center [316, 383] width 14 height 14
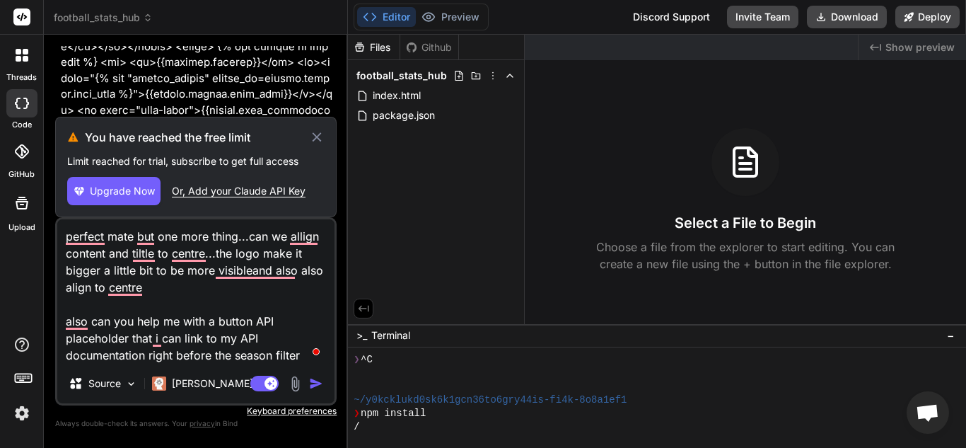
click at [314, 139] on icon at bounding box center [316, 136] width 9 height 9
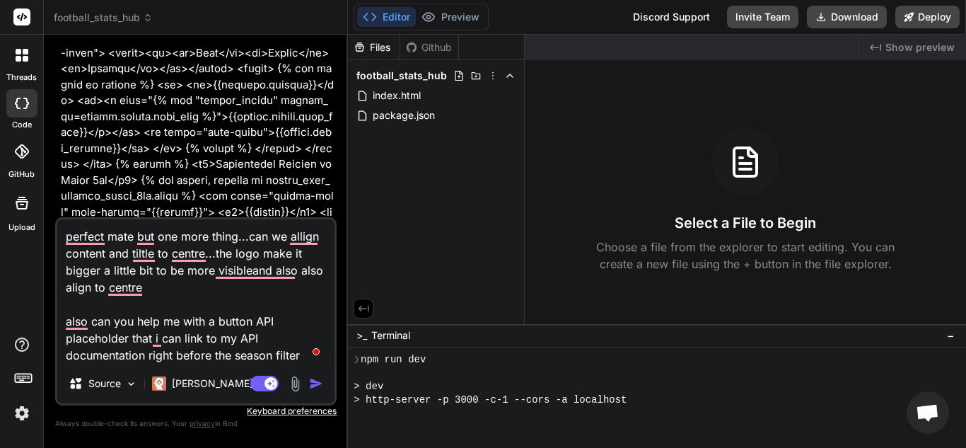
scroll to position [24170, 0]
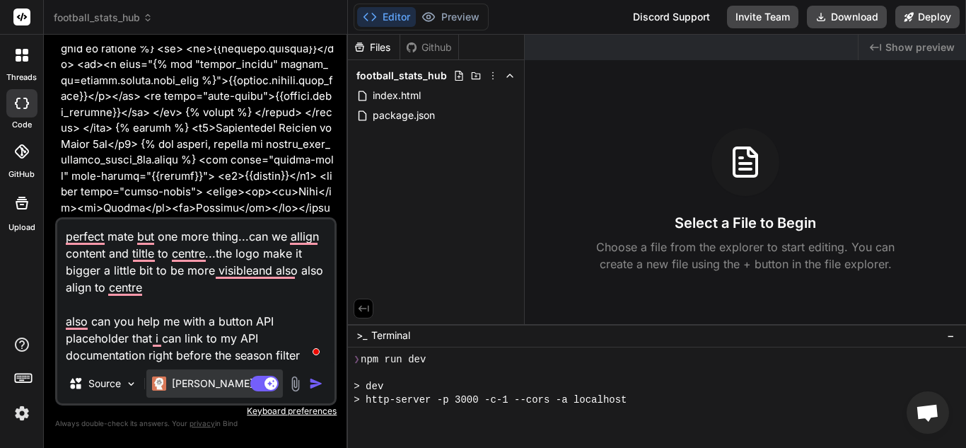
click at [181, 383] on p "[PERSON_NAME] 4 S.." at bounding box center [224, 383] width 105 height 14
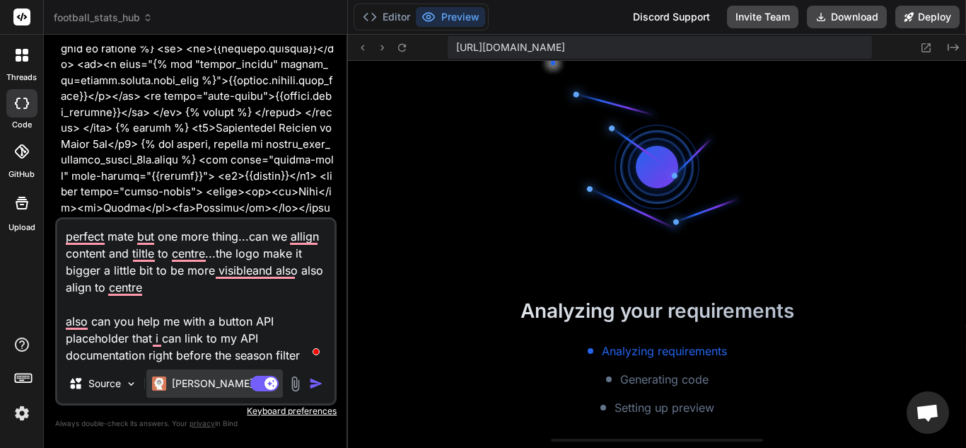
scroll to position [443, 0]
click at [313, 383] on img "button" at bounding box center [316, 383] width 14 height 14
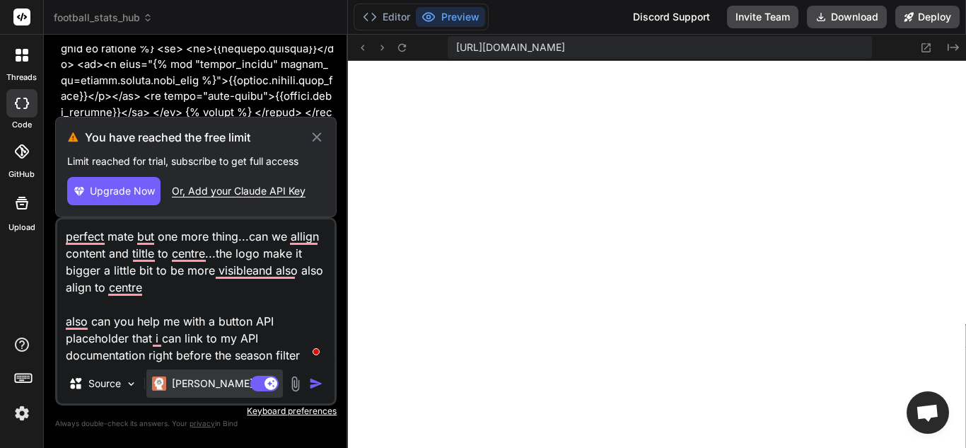
click at [196, 392] on div "[PERSON_NAME] 4 S.." at bounding box center [214, 383] width 137 height 28
click at [118, 377] on p "Source" at bounding box center [104, 383] width 33 height 14
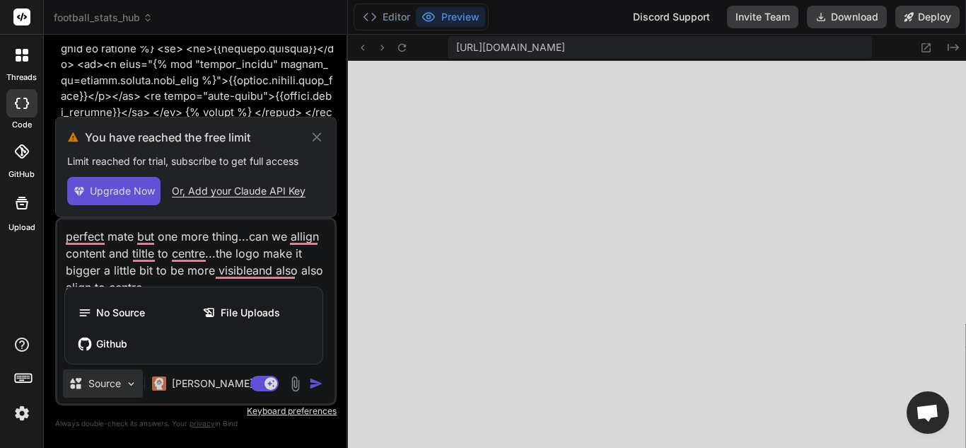
click at [118, 377] on div at bounding box center [483, 224] width 966 height 448
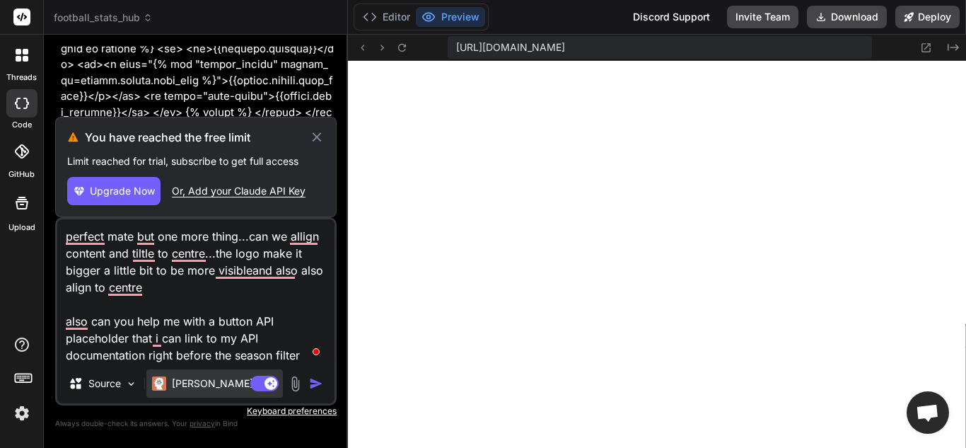
click at [156, 386] on img at bounding box center [159, 383] width 14 height 14
click at [224, 385] on p "[PERSON_NAME] 4 S.." at bounding box center [224, 383] width 105 height 14
drag, startPoint x: 224, startPoint y: 385, endPoint x: 173, endPoint y: 383, distance: 51.7
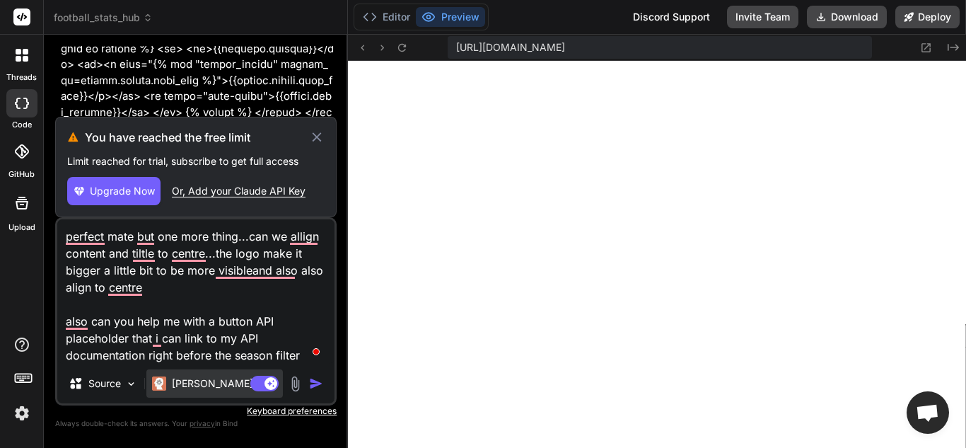
click at [173, 383] on p "[PERSON_NAME] 4 S.." at bounding box center [224, 383] width 105 height 14
click at [156, 383] on img at bounding box center [159, 383] width 14 height 14
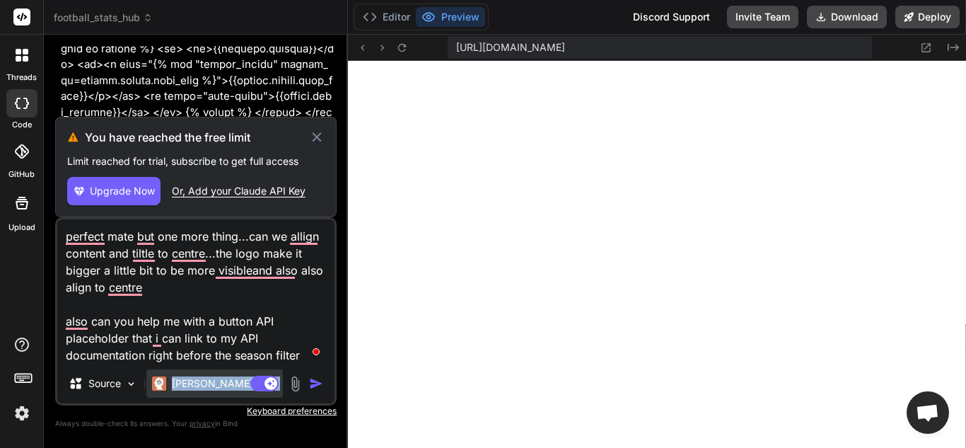
click at [156, 383] on img at bounding box center [159, 383] width 14 height 14
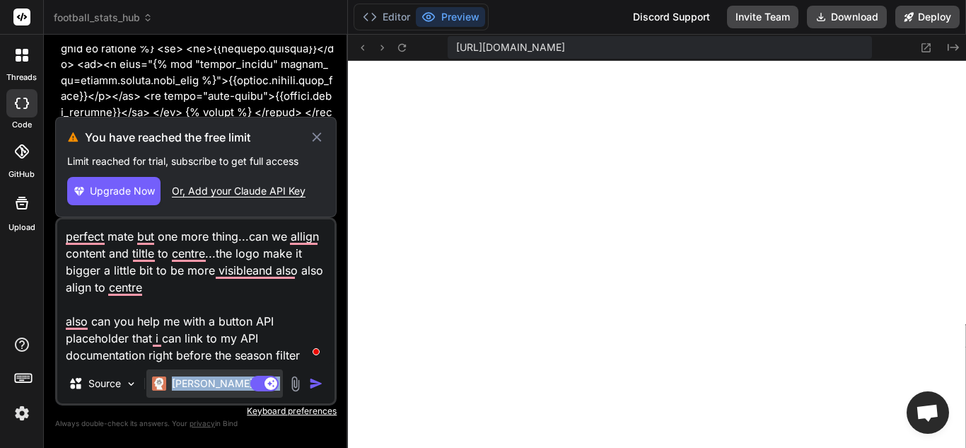
click at [156, 383] on img at bounding box center [159, 383] width 14 height 14
click at [309, 140] on icon at bounding box center [317, 137] width 16 height 17
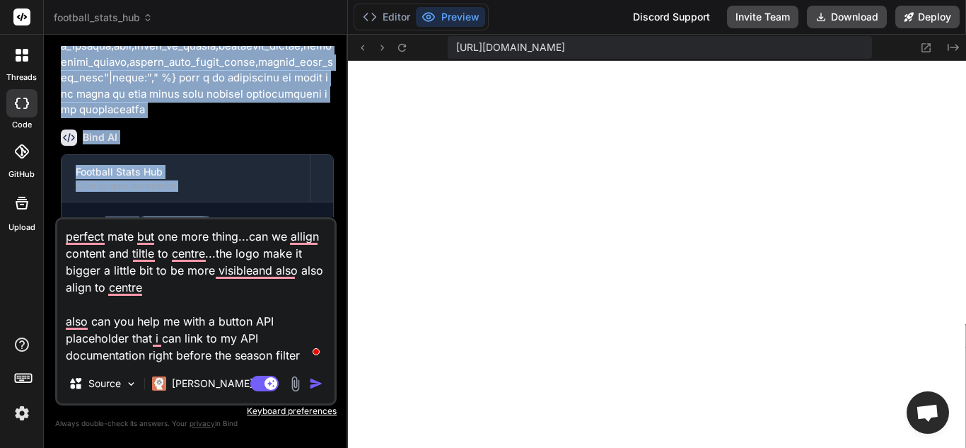
drag, startPoint x: 218, startPoint y: 167, endPoint x: 240, endPoint y: 246, distance: 82.4
click at [240, 246] on div "You prompt is coming sit tight [PERSON_NAME] AI I'm ready! Take your time - I'l…" at bounding box center [196, 246] width 282 height 401
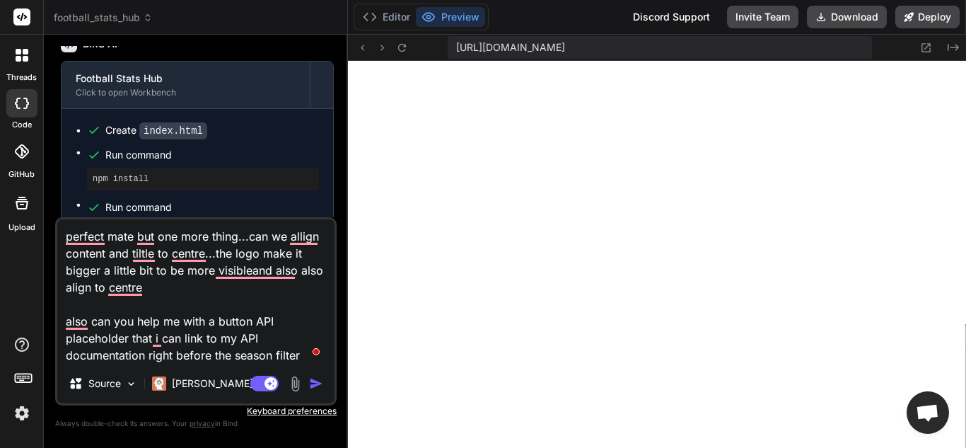
click at [240, 246] on textarea "perfect mate but one more thing...can we allign content and tiltle to centre...…" at bounding box center [195, 291] width 277 height 144
drag, startPoint x: 224, startPoint y: 179, endPoint x: 212, endPoint y: 194, distance: 18.7
click at [210, 274] on div "You prompt is coming sit tight [PERSON_NAME] AI I'm ready! Take your time - I'l…" at bounding box center [196, 246] width 282 height 401
drag, startPoint x: 223, startPoint y: 187, endPoint x: 234, endPoint y: 213, distance: 28.5
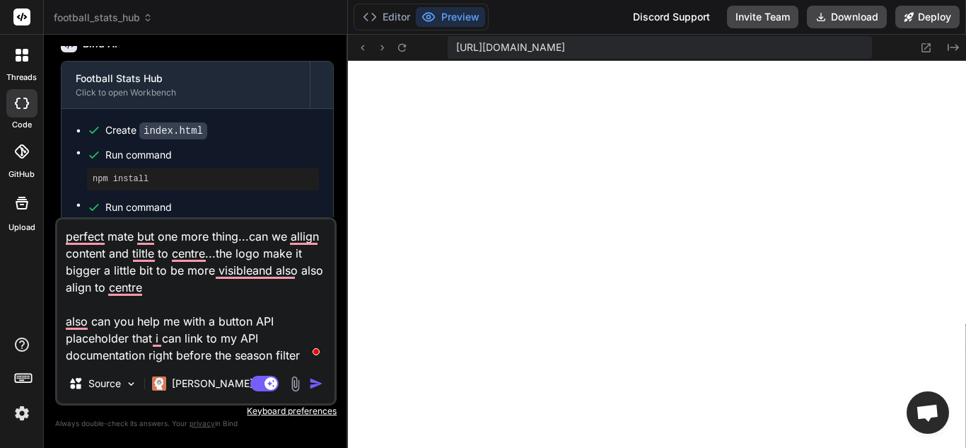
click at [311, 378] on img "button" at bounding box center [316, 383] width 14 height 14
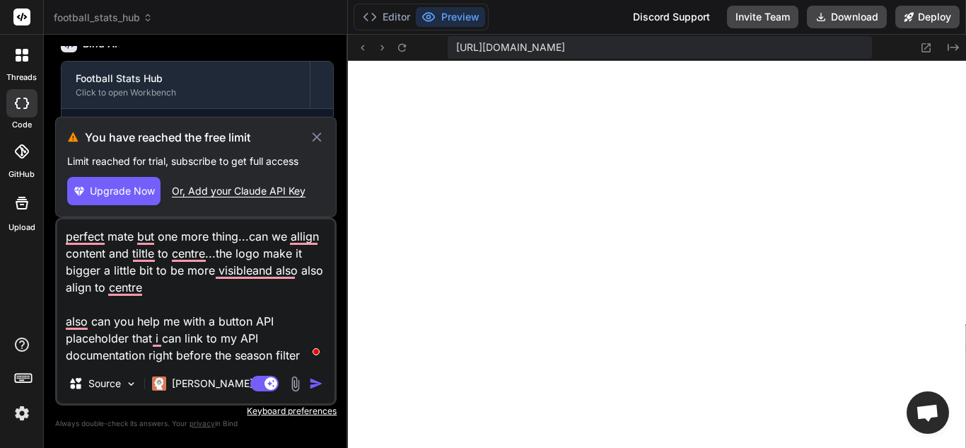
click at [319, 134] on icon at bounding box center [316, 136] width 9 height 9
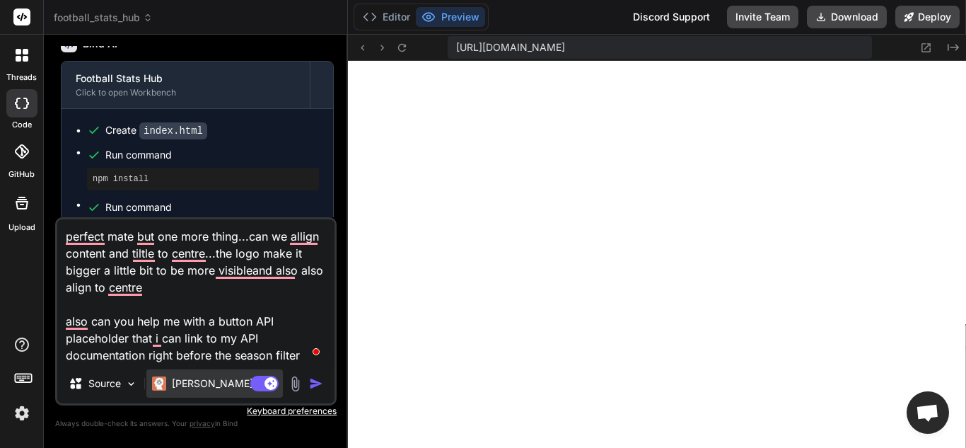
click at [160, 381] on img at bounding box center [159, 383] width 14 height 14
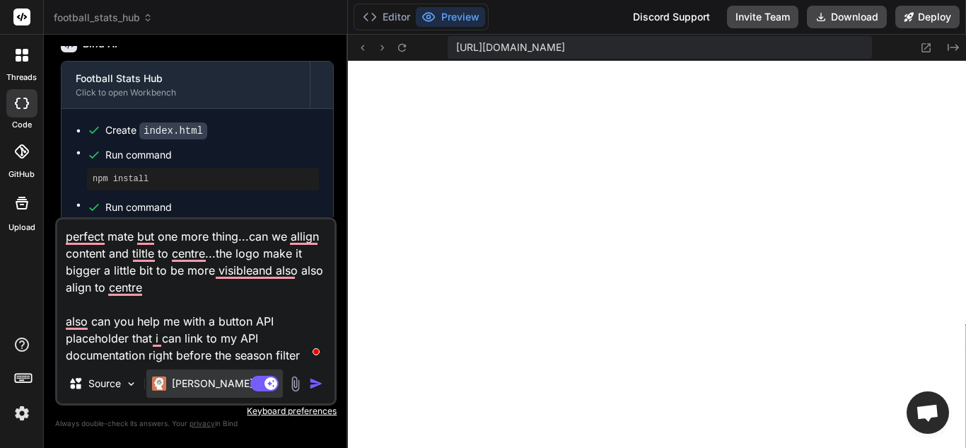
click at [160, 381] on img at bounding box center [159, 383] width 14 height 14
click at [208, 372] on div "[PERSON_NAME] 4 S.." at bounding box center [214, 383] width 137 height 28
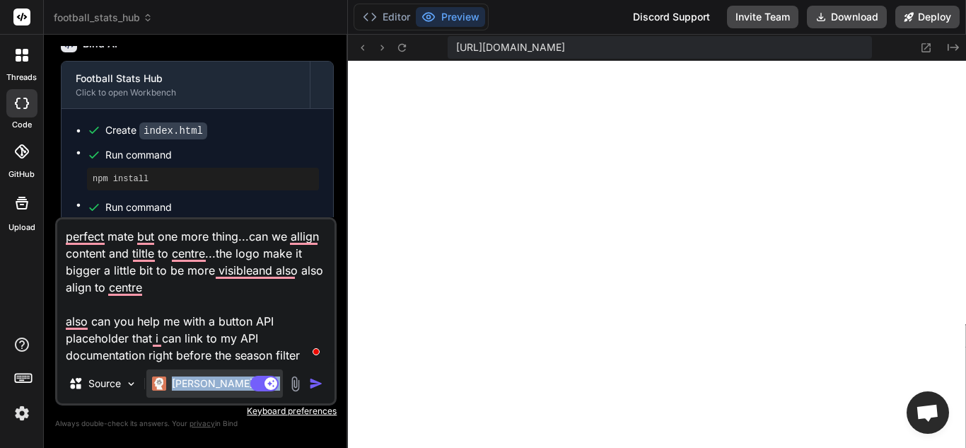
click at [208, 372] on div "[PERSON_NAME] 4 S.." at bounding box center [214, 383] width 137 height 28
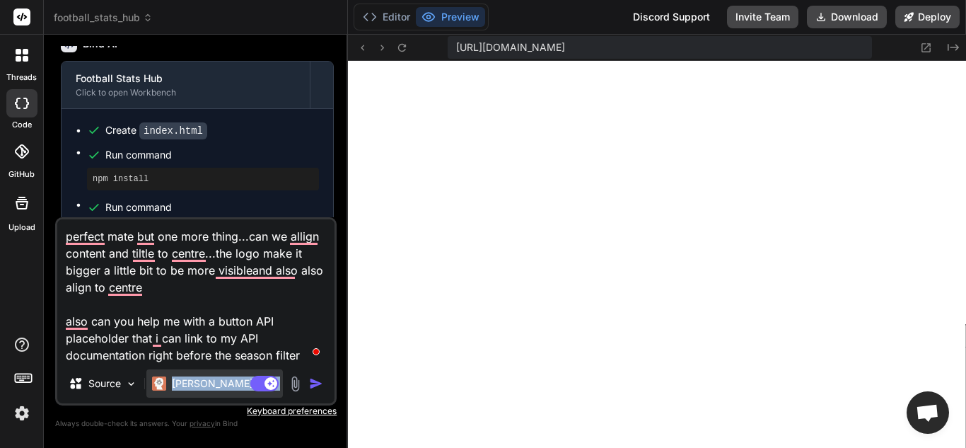
click at [208, 372] on div "[PERSON_NAME] 4 S.." at bounding box center [214, 383] width 137 height 28
click at [301, 381] on img at bounding box center [295, 384] width 16 height 16
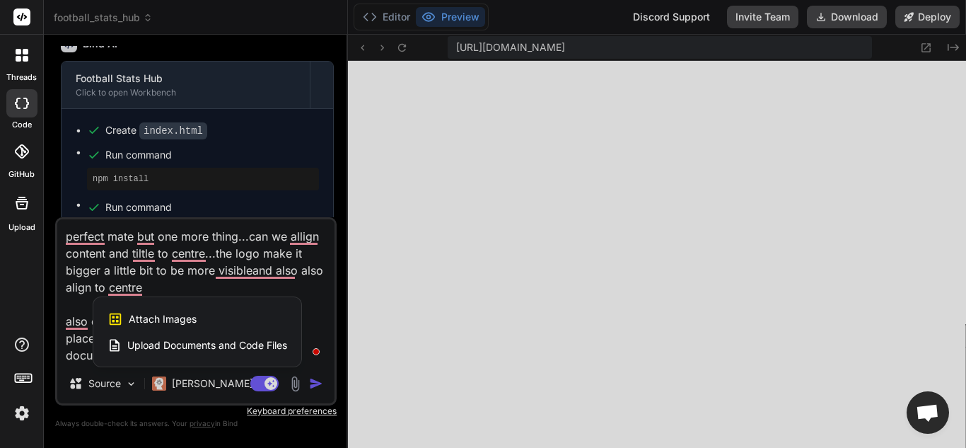
click at [301, 381] on div at bounding box center [483, 224] width 966 height 448
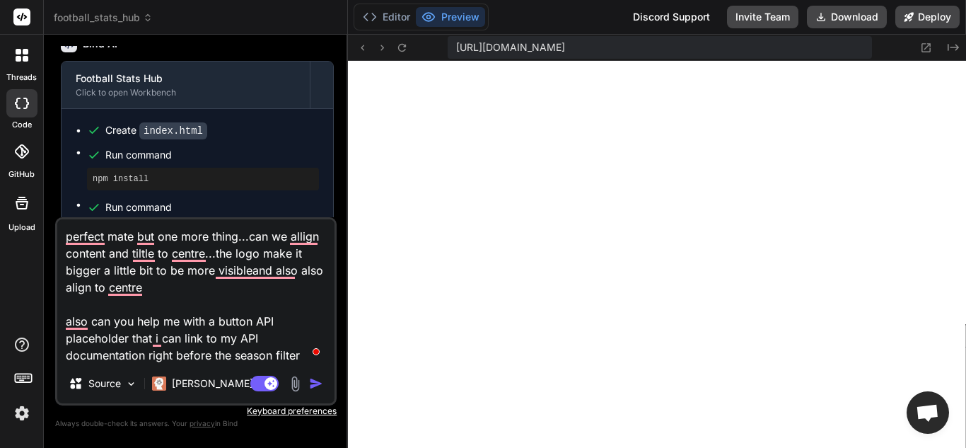
click at [301, 381] on img at bounding box center [295, 384] width 16 height 16
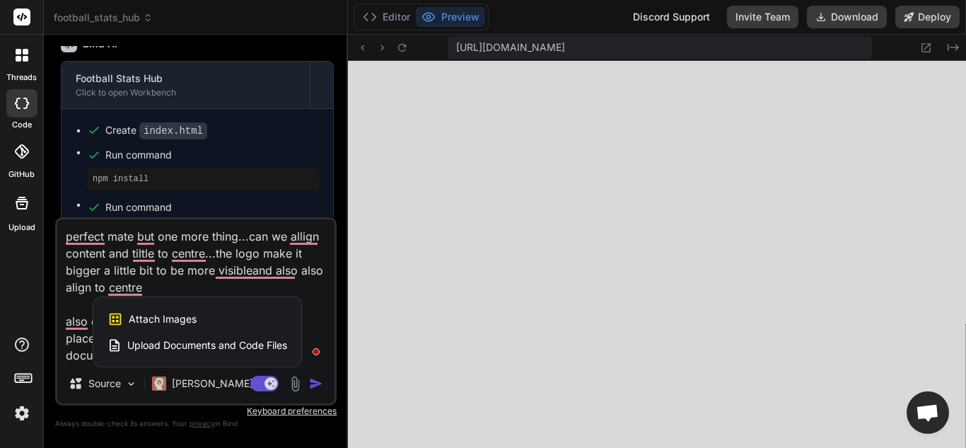
click at [301, 381] on div at bounding box center [483, 224] width 966 height 448
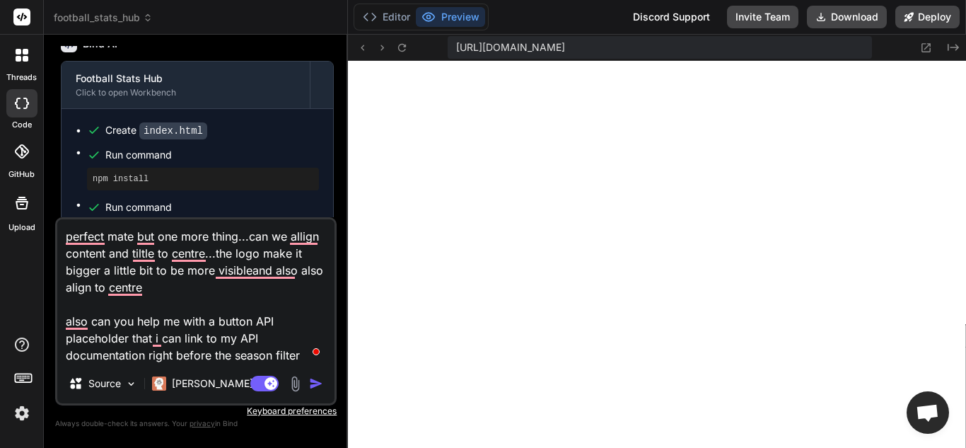
click at [208, 339] on textarea "perfect mate but one more thing...can we allign content and tiltle to centre...…" at bounding box center [195, 291] width 277 height 144
click at [21, 45] on div at bounding box center [22, 55] width 30 height 30
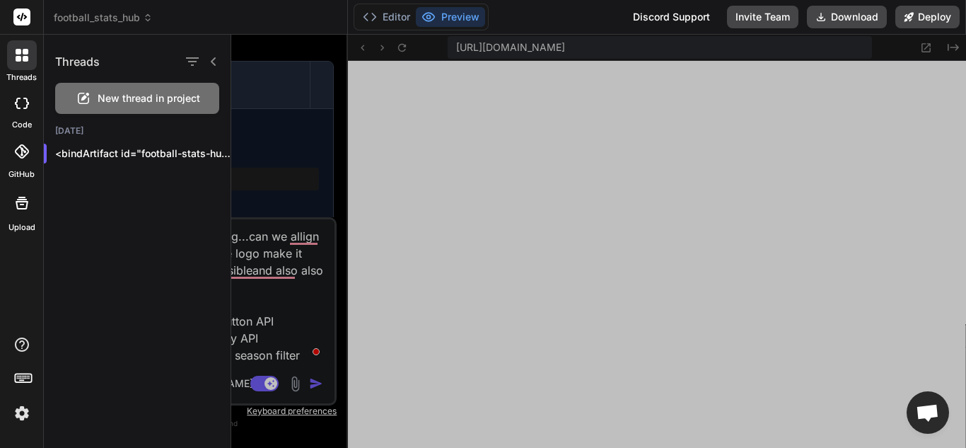
click at [117, 88] on div "New thread in project" at bounding box center [137, 98] width 164 height 31
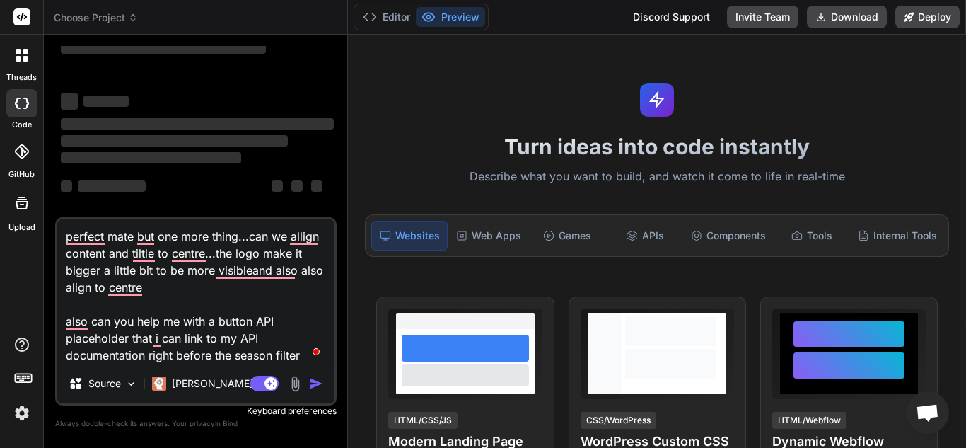
scroll to position [605, 0]
click at [385, 13] on button "Editor" at bounding box center [386, 17] width 59 height 20
type textarea "x"
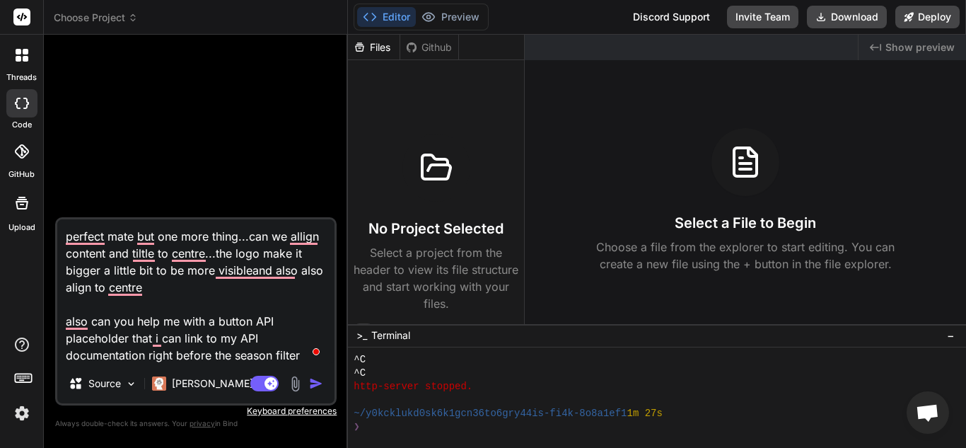
scroll to position [0, 0]
click at [888, 49] on span "Show preview" at bounding box center [920, 47] width 69 height 14
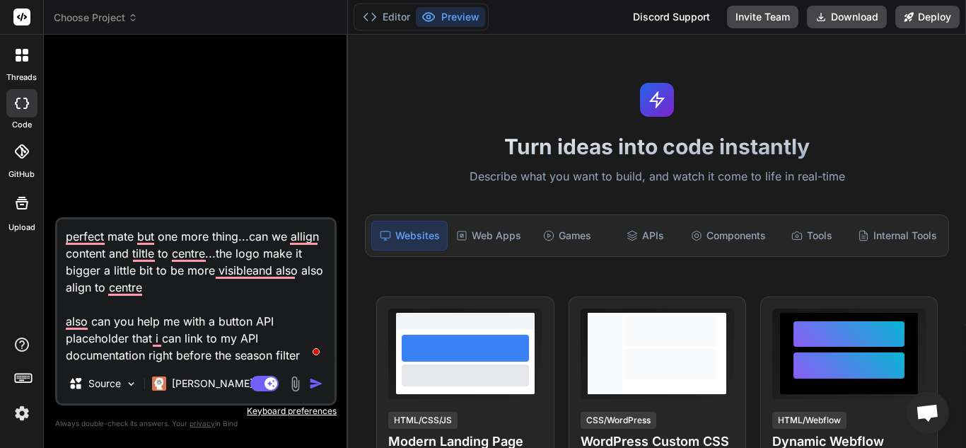
click at [11, 54] on div at bounding box center [22, 55] width 30 height 30
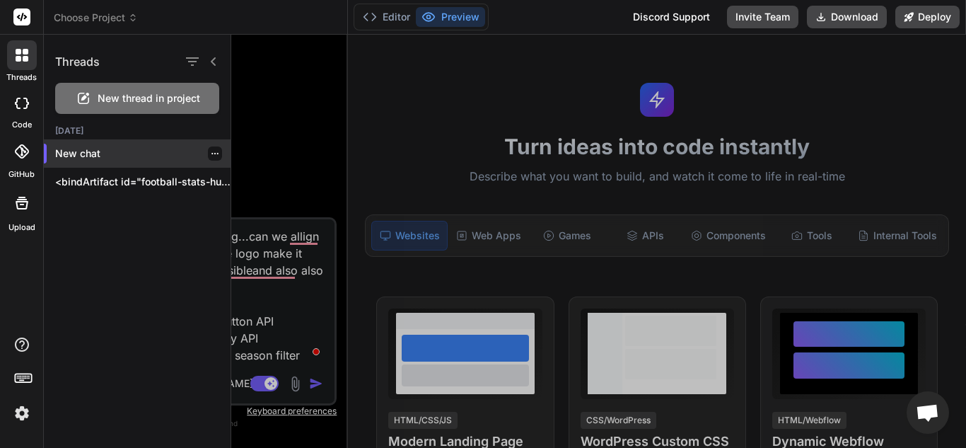
click at [141, 150] on p "New chat" at bounding box center [142, 153] width 175 height 14
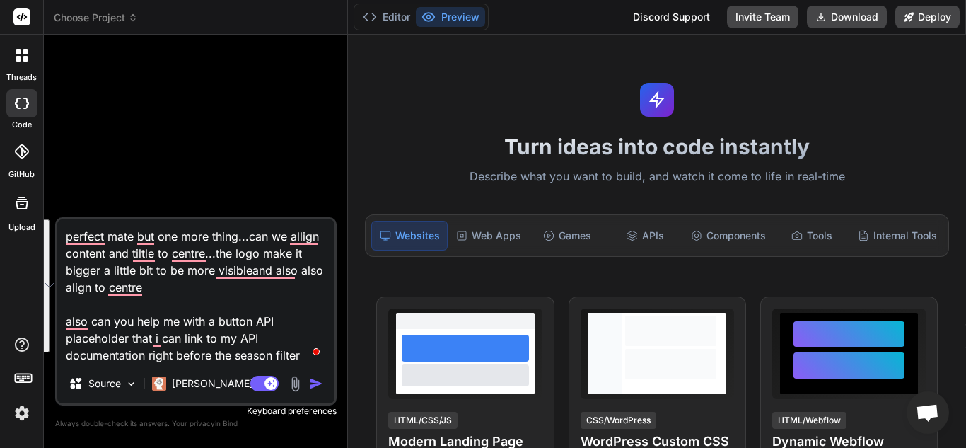
drag, startPoint x: 307, startPoint y: 355, endPoint x: 41, endPoint y: 212, distance: 301.9
click at [41, 212] on div "threads code GitHub Upload Choose Project Created with Pixso. Bind AI Web Searc…" at bounding box center [483, 224] width 966 height 448
type textarea "x"
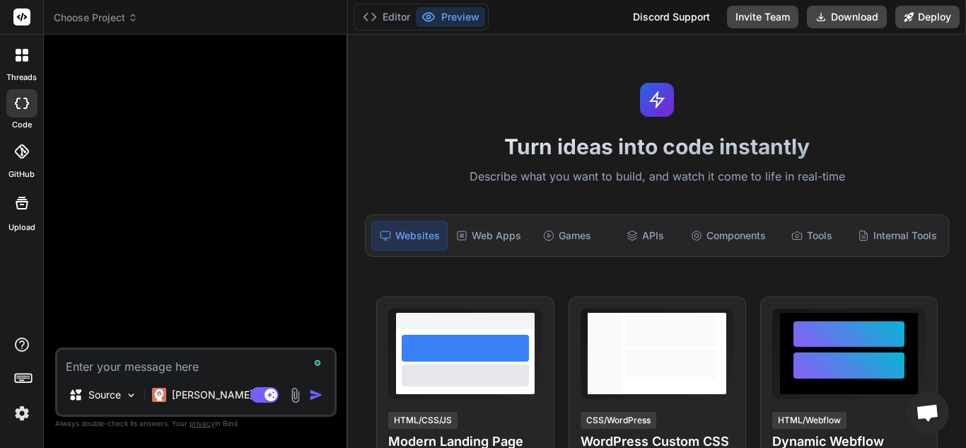
type textarea "y"
type textarea "x"
type textarea "yo"
type textarea "x"
type textarea "you"
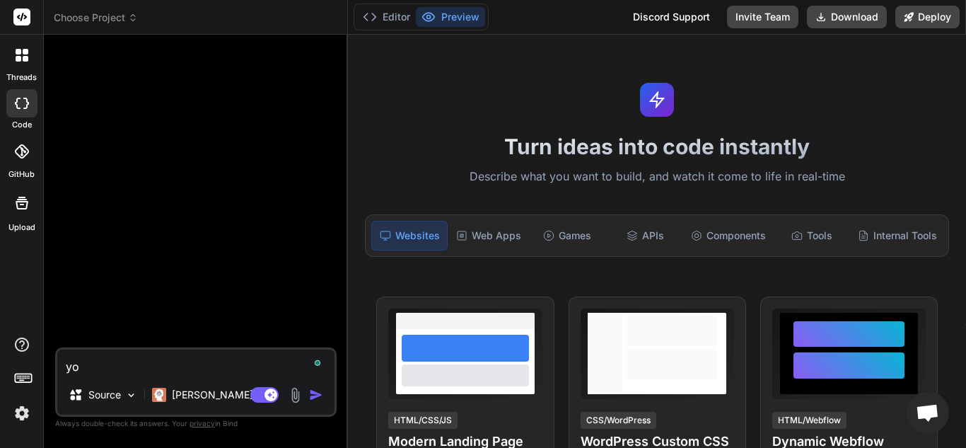
type textarea "x"
type textarea "you"
type textarea "x"
type textarea "you h"
type textarea "x"
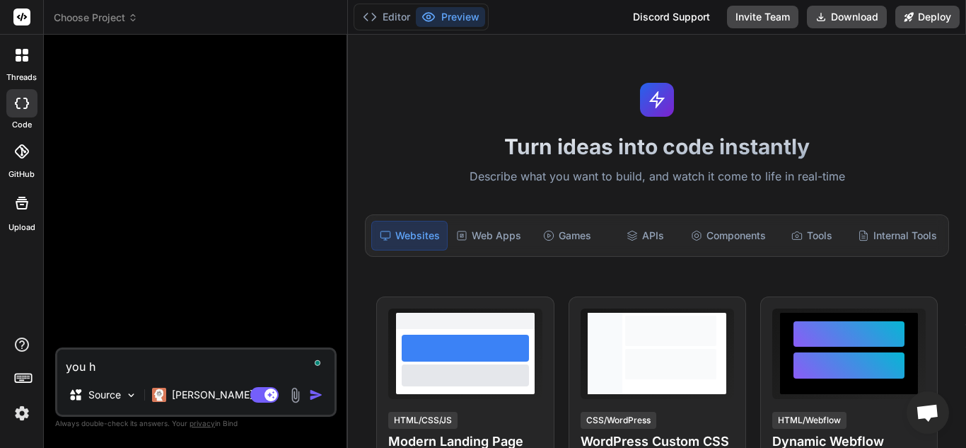
type textarea "you he"
type textarea "x"
type textarea "you her"
type textarea "x"
type textarea "you here"
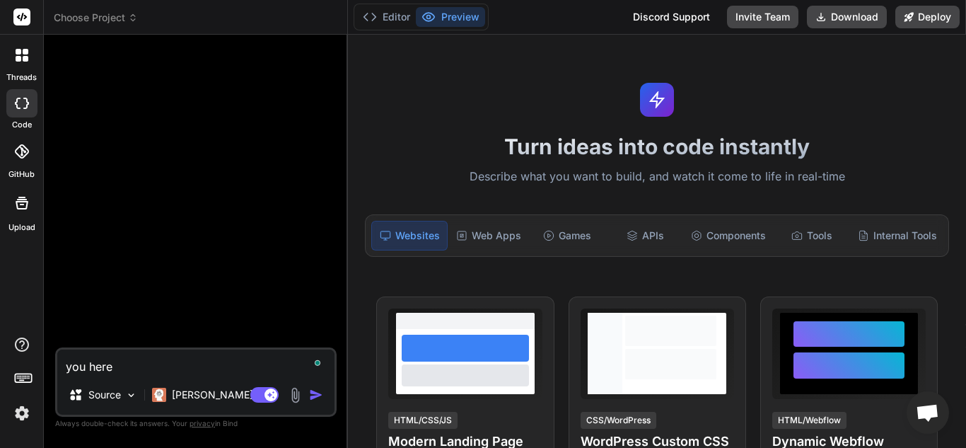
type textarea "x"
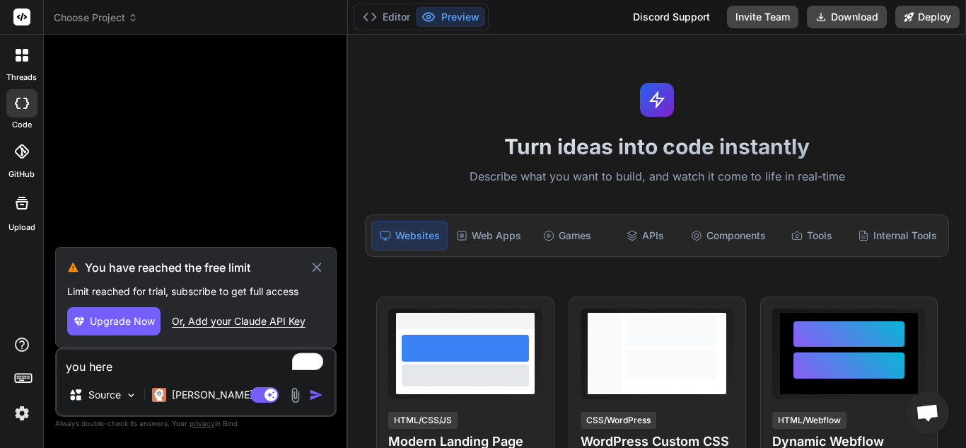
type textarea "you here"
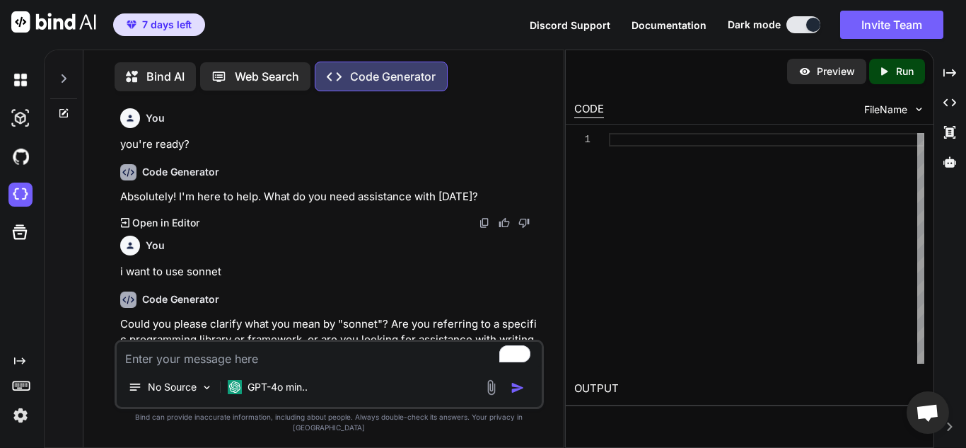
scroll to position [13522, 0]
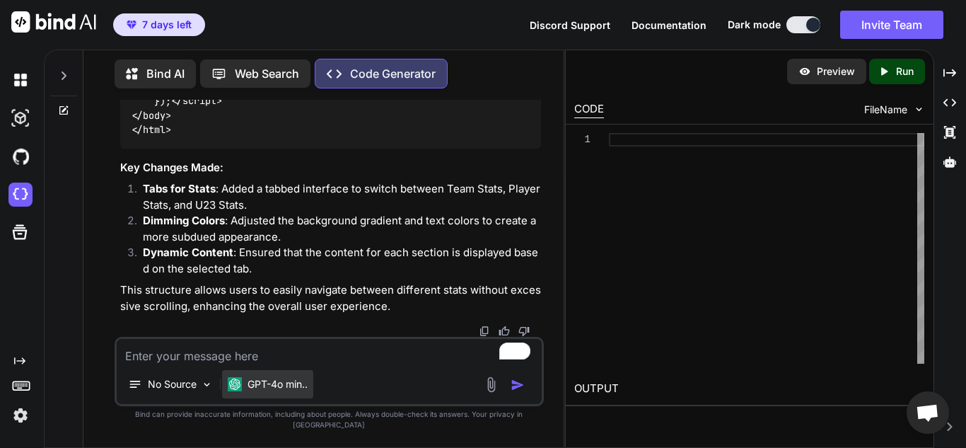
click at [240, 384] on div "GPT-4o min.." at bounding box center [267, 384] width 91 height 28
click at [227, 393] on div "GPT-4o min.." at bounding box center [267, 384] width 91 height 28
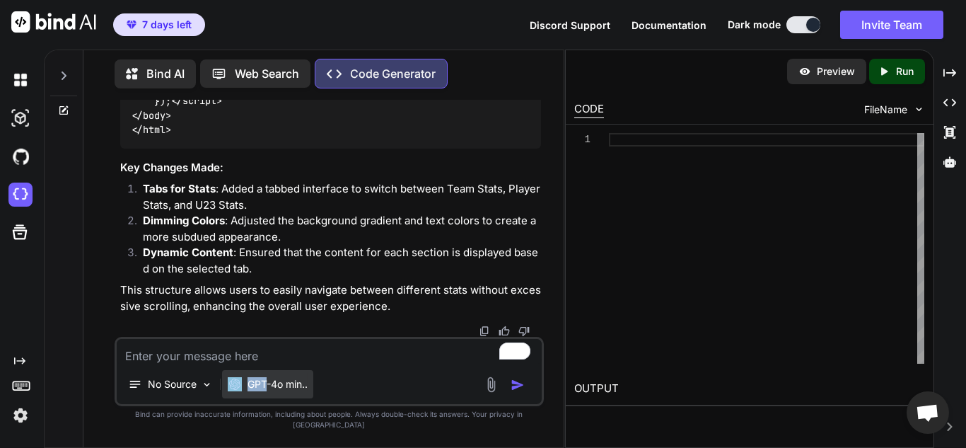
click at [227, 393] on div "GPT-4o min.." at bounding box center [267, 384] width 91 height 28
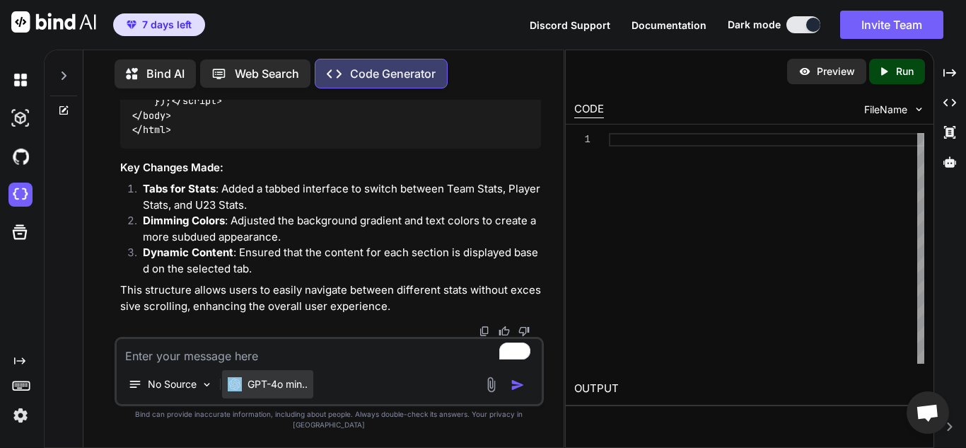
click at [227, 393] on div "GPT-4o min.." at bounding box center [267, 384] width 91 height 28
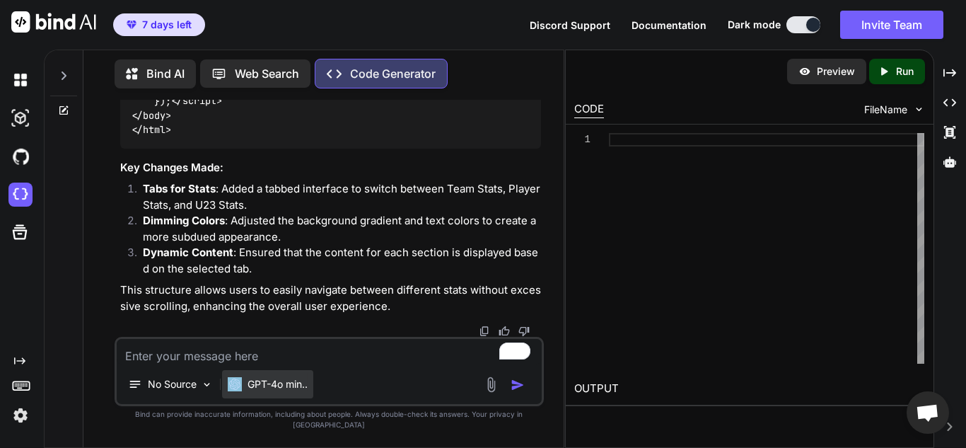
click at [227, 393] on div "GPT-4o min.." at bounding box center [267, 384] width 91 height 28
click at [225, 395] on div "GPT-4o min.." at bounding box center [267, 384] width 91 height 28
click at [360, 361] on textarea "To enrich screen reader interactions, please activate Accessibility in Grammarl…" at bounding box center [329, 351] width 425 height 25
paste textarea "perfect mate but one more thing...can we allign content and tiltle to centre...…"
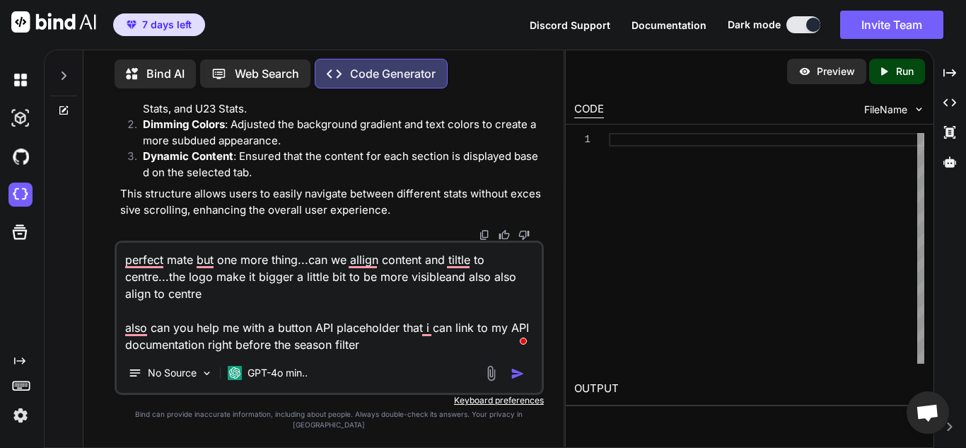
drag, startPoint x: 366, startPoint y: 358, endPoint x: 353, endPoint y: 132, distance: 226.0
click at [128, 263] on textarea "perfect mate but one more thing...can we allign content and tiltle to centre...…" at bounding box center [329, 298] width 425 height 110
type textarea "perfect mate but one more thing...can we allign content and tiltle to centre...…"
